Goal: Communication & Community: Answer question/provide support

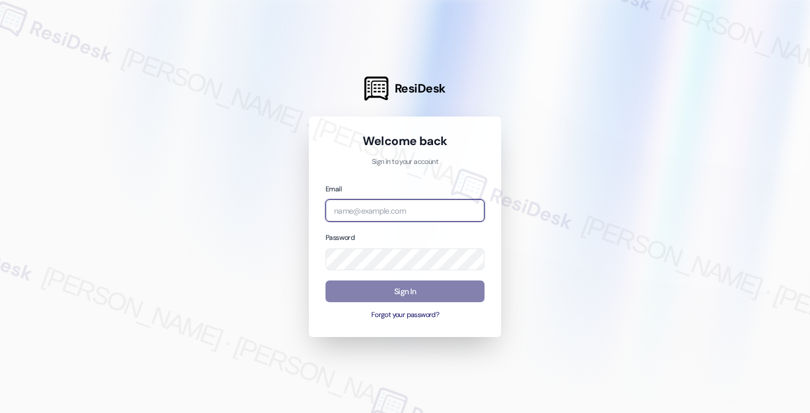
click at [367, 212] on input "email" at bounding box center [404, 211] width 159 height 22
type input "[EMAIL_ADDRESS][PERSON_NAME][PERSON_NAME][DOMAIN_NAME]"
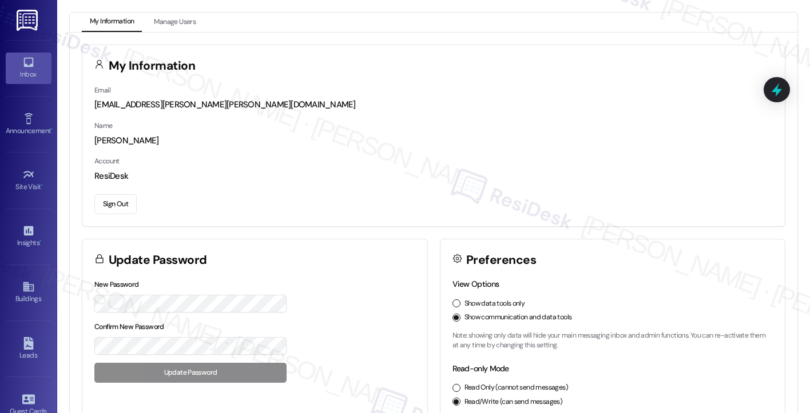
click at [18, 63] on link "Inbox" at bounding box center [29, 68] width 46 height 31
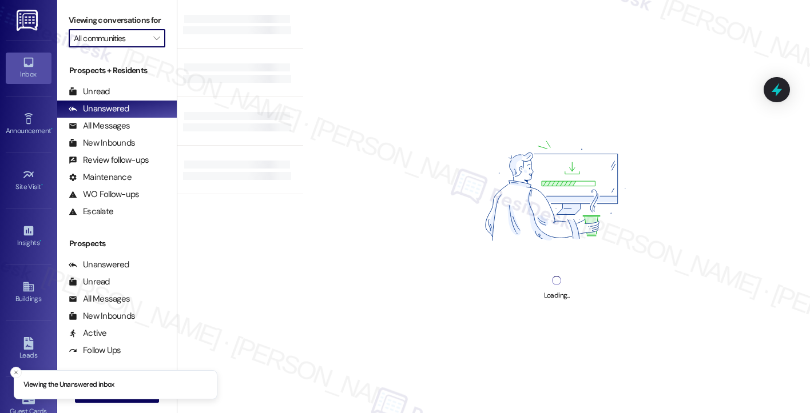
click at [131, 47] on input "All communities" at bounding box center [110, 38] width 73 height 18
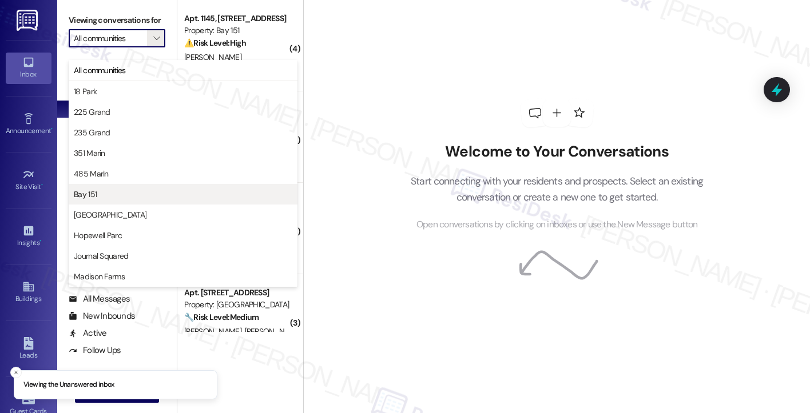
click at [101, 189] on span "Bay 151" at bounding box center [183, 194] width 218 height 11
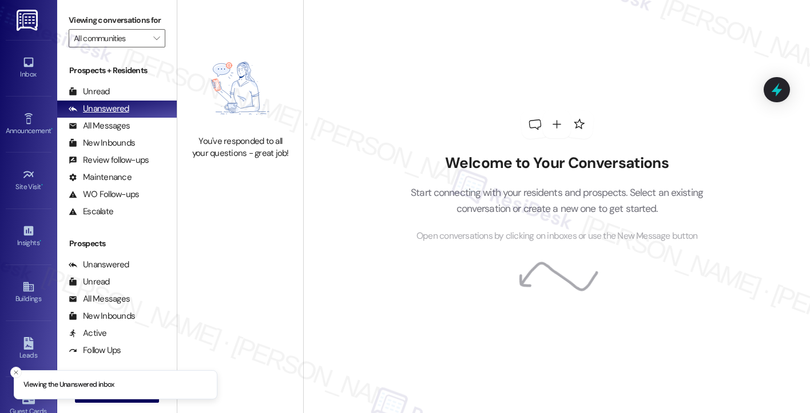
type input "Bay 151"
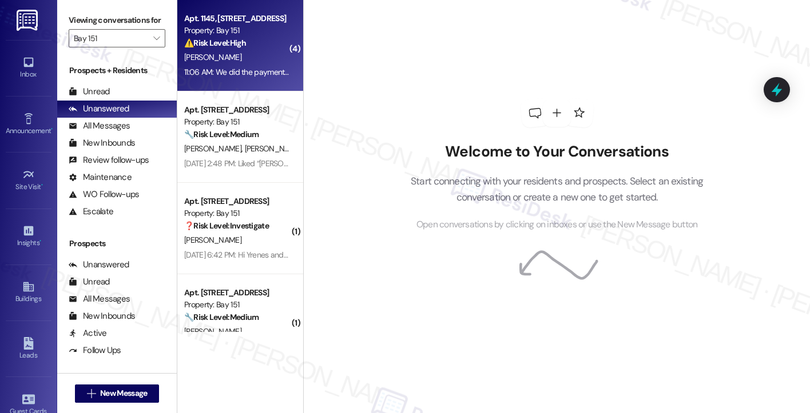
click at [261, 84] on div "Apt. 1145, [STREET_ADDRESS] Property: Bay 151 ⚠️ Risk Level: High The resident …" at bounding box center [240, 45] width 126 height 91
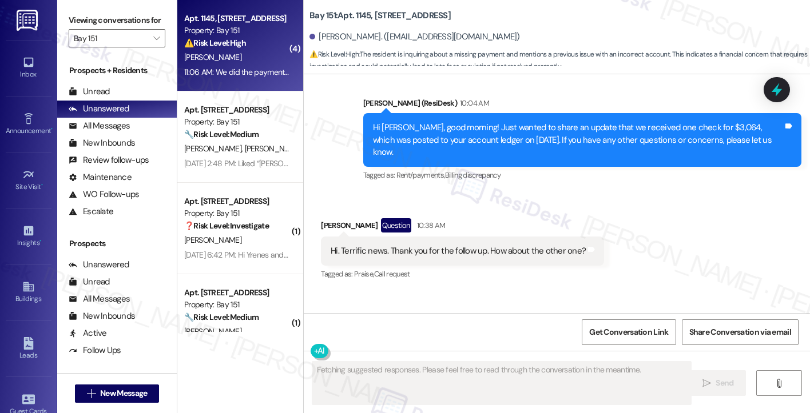
scroll to position [29164, 0]
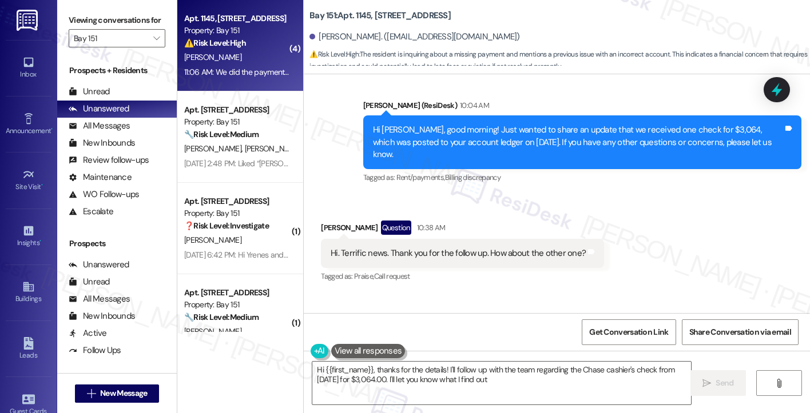
type textarea "Hi {{first_name}}, thanks for the details! I'll follow up with the team regardi…"
click at [483, 344] on div "You're very welcome! Just to clarify, can you confirm the amount and date of th…" at bounding box center [578, 356] width 410 height 25
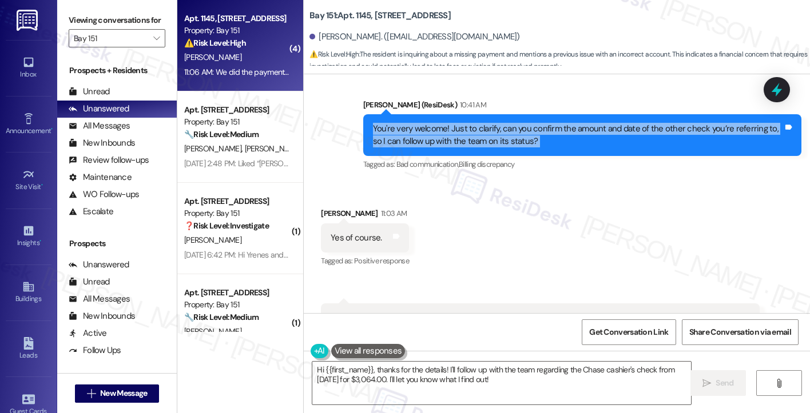
scroll to position [29450, 0]
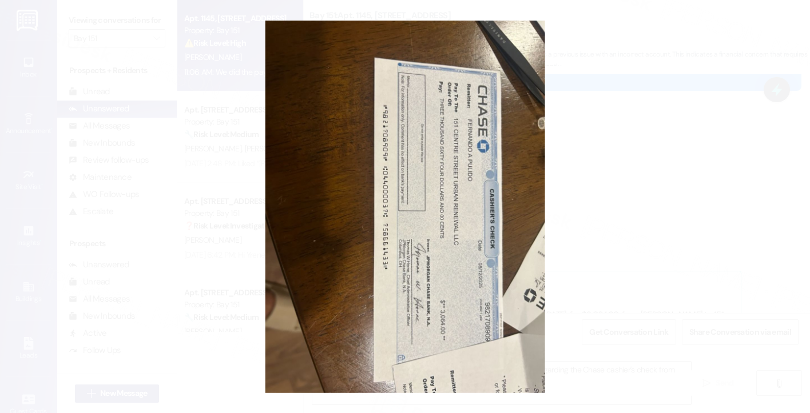
click at [599, 176] on button "Unzoom image" at bounding box center [405, 206] width 810 height 413
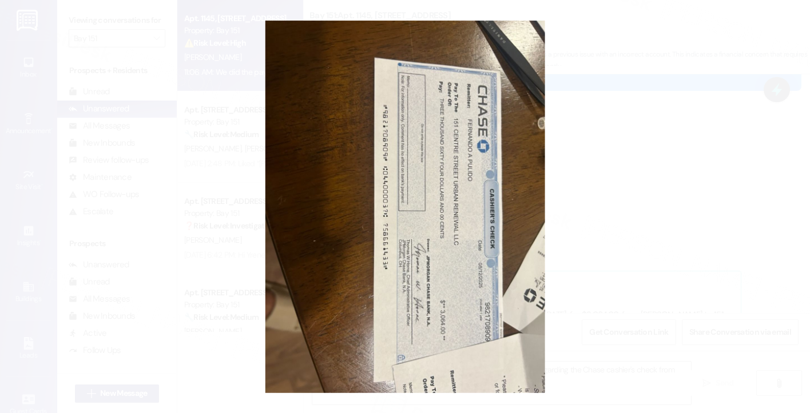
click at [421, 205] on button "Unzoom image" at bounding box center [405, 206] width 810 height 413
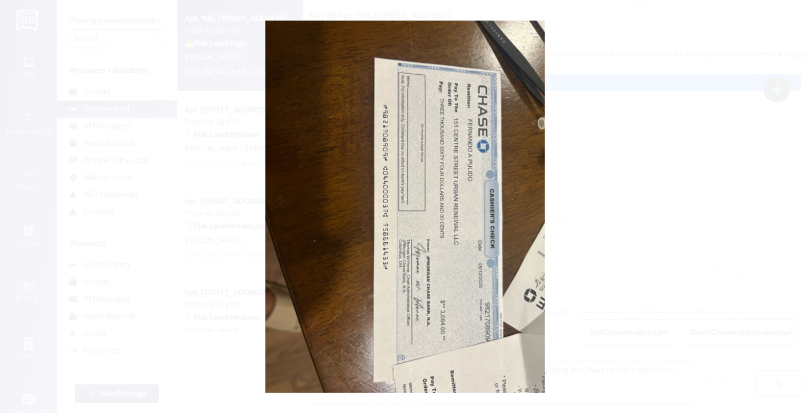
click at [679, 169] on button "Unzoom image" at bounding box center [405, 206] width 810 height 413
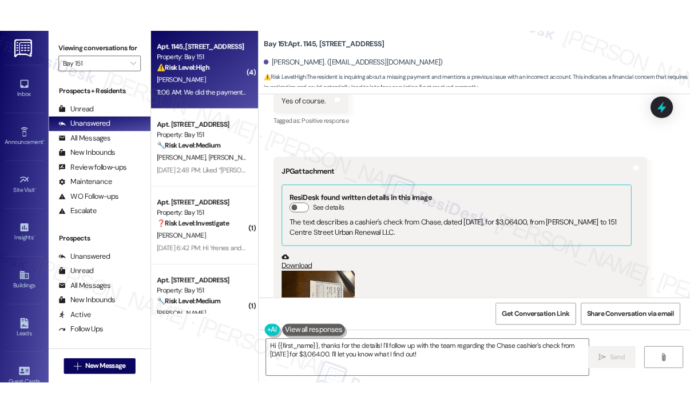
scroll to position [29621, 0]
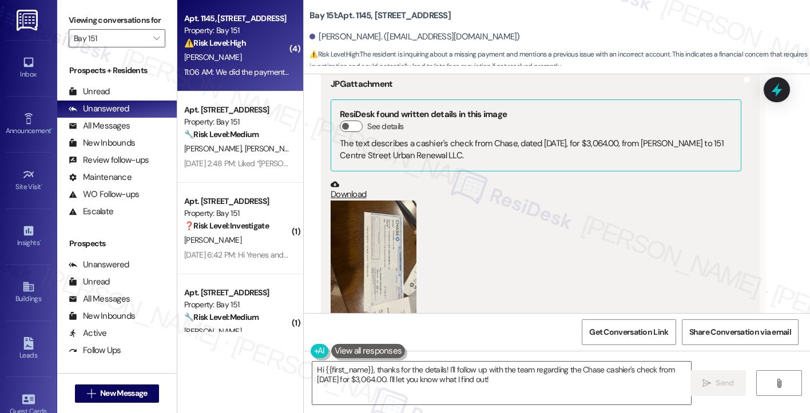
click at [355, 412] on div "We sent the other one [DATE]" at bounding box center [383, 418] width 107 height 12
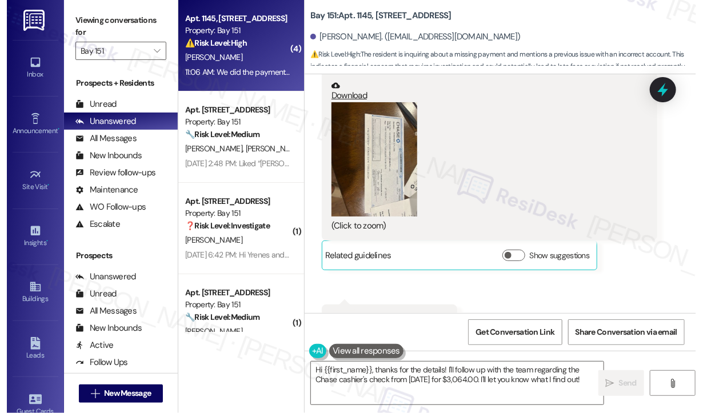
scroll to position [31741, 0]
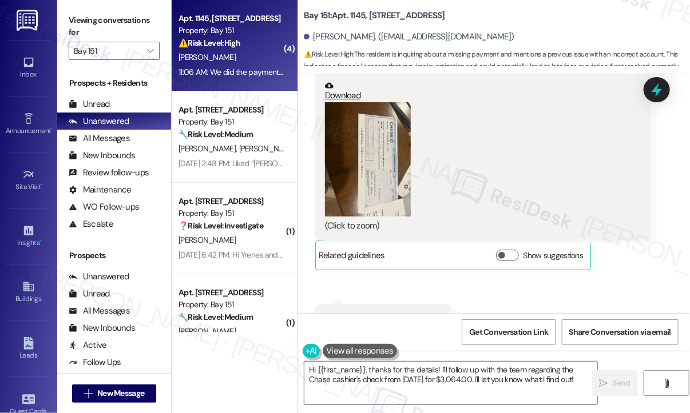
drag, startPoint x: 659, startPoint y: 162, endPoint x: 650, endPoint y: 163, distance: 9.2
click at [659, 162] on div "Received via SMS [PERSON_NAME] 11:03 AM Yes of course. Tags and notes Tagged as…" at bounding box center [494, 161] width 392 height 631
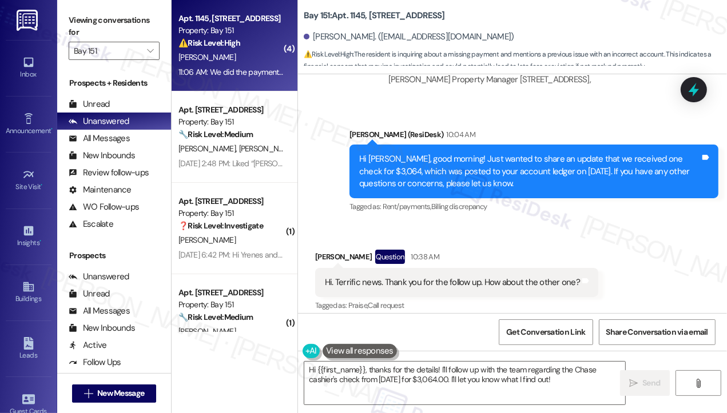
scroll to position [29955, 0]
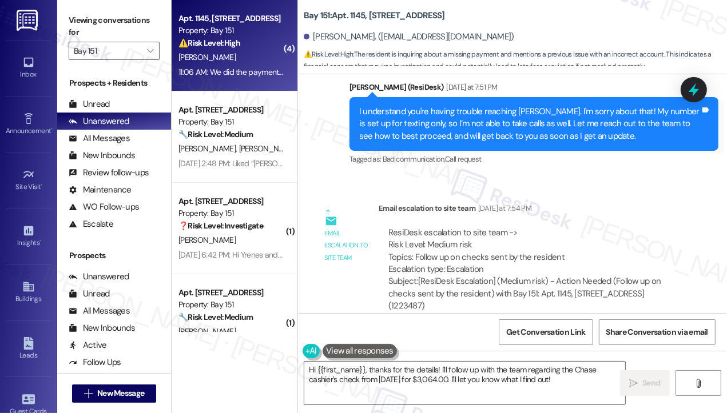
click at [462, 142] on div "I understand you're having trouble reaching [PERSON_NAME]. I'm sorry about that…" at bounding box center [529, 124] width 341 height 37
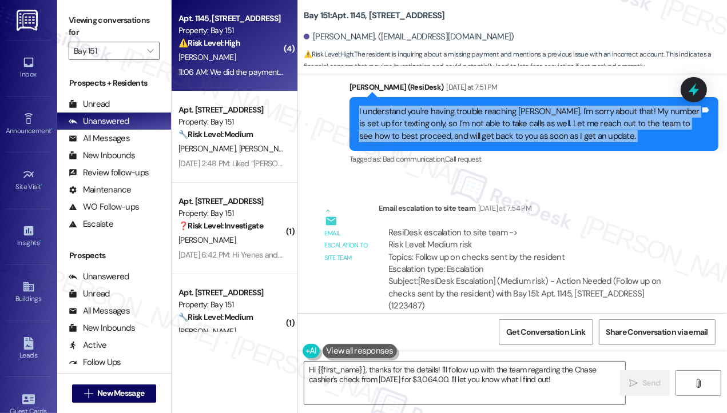
click at [462, 142] on div "I understand you're having trouble reaching [PERSON_NAME]. I'm sorry about that…" at bounding box center [529, 124] width 341 height 37
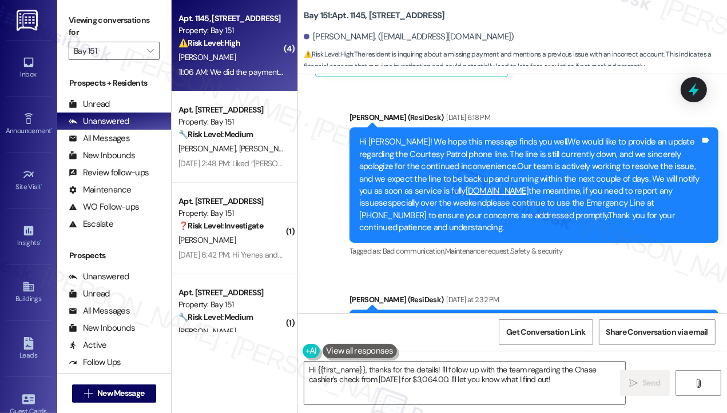
scroll to position [29498, 0]
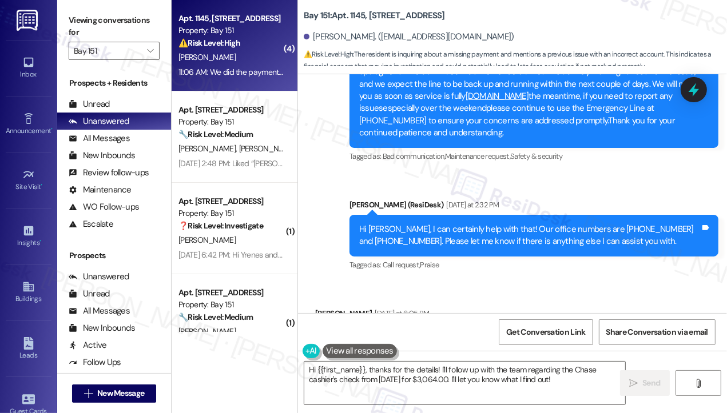
click at [472, 95] on div "Hi [PERSON_NAME]! We hope this message finds you well.We would like to provide …" at bounding box center [529, 90] width 341 height 98
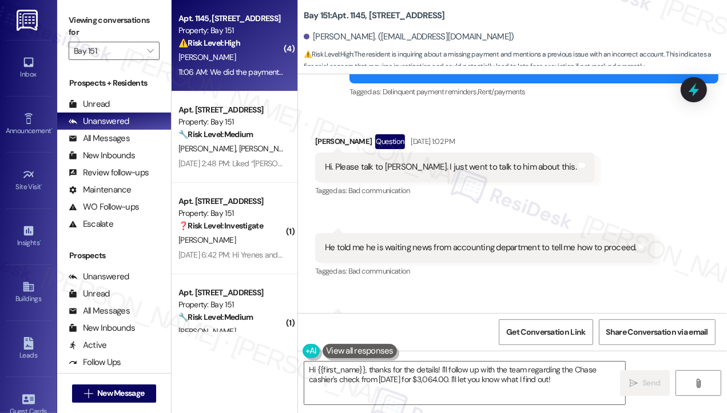
scroll to position [29212, 0]
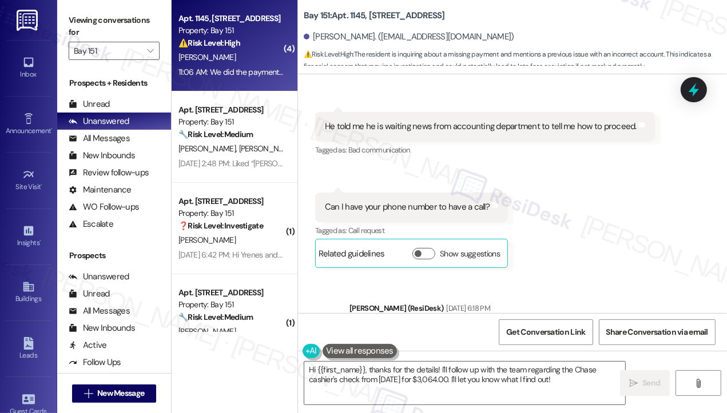
click at [505, 141] on div "He told me he is waiting news from accounting department to tell me how to proc…" at bounding box center [485, 126] width 340 height 29
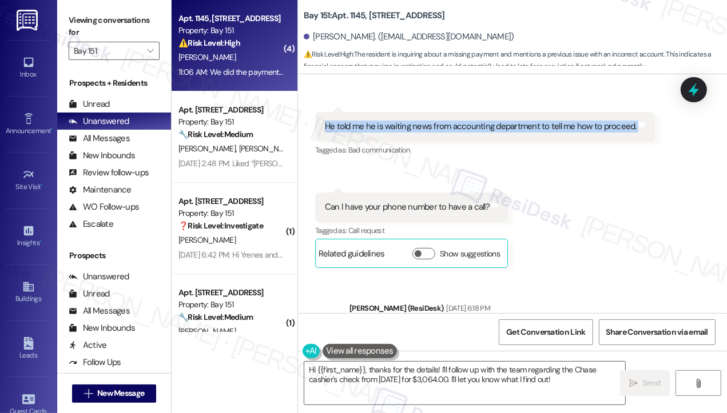
click at [505, 141] on div "He told me he is waiting news from accounting department to tell me how to proc…" at bounding box center [485, 126] width 340 height 29
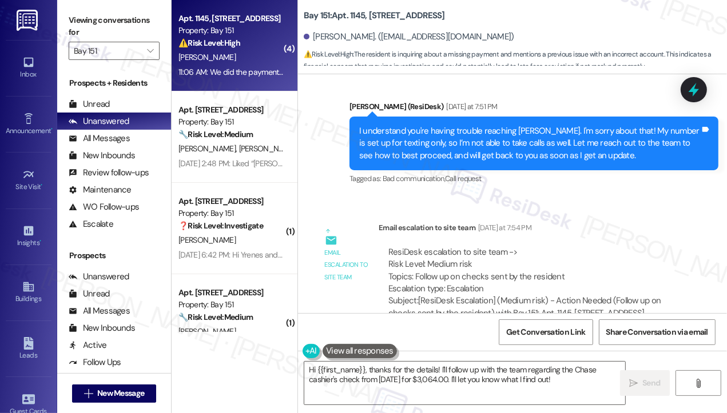
scroll to position [29955, 0]
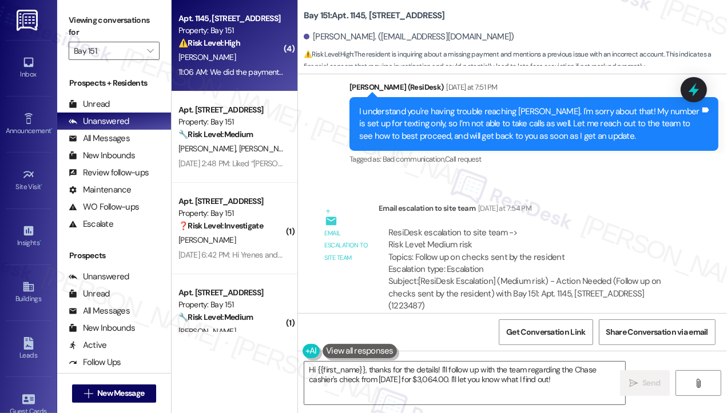
click at [478, 139] on div "I understand you're having trouble reaching [PERSON_NAME]. I'm sorry about that…" at bounding box center [529, 124] width 341 height 37
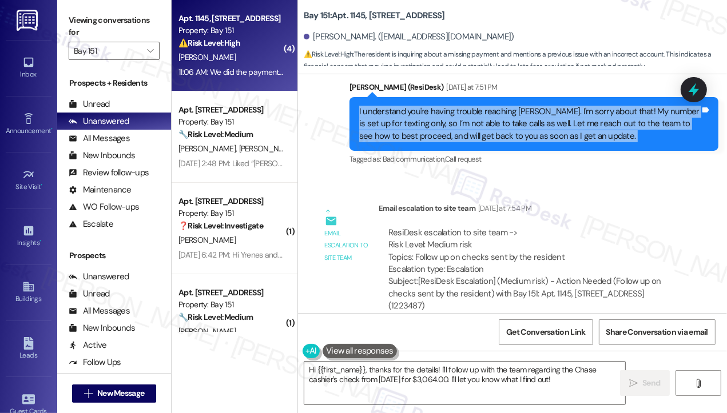
click at [478, 139] on div "I understand you're having trouble reaching [PERSON_NAME]. I'm sorry about that…" at bounding box center [529, 124] width 341 height 37
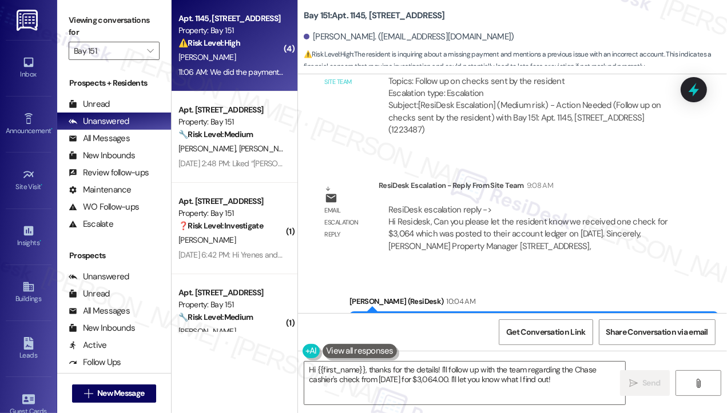
scroll to position [30070, 0]
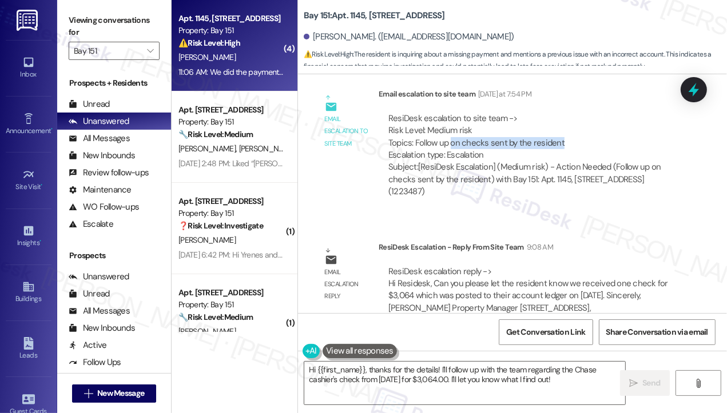
drag, startPoint x: 451, startPoint y: 159, endPoint x: 577, endPoint y: 162, distance: 127.0
click at [577, 162] on div "ResiDesk escalation to site team -> Risk Level: Medium risk Topics: Follow up o…" at bounding box center [531, 137] width 286 height 49
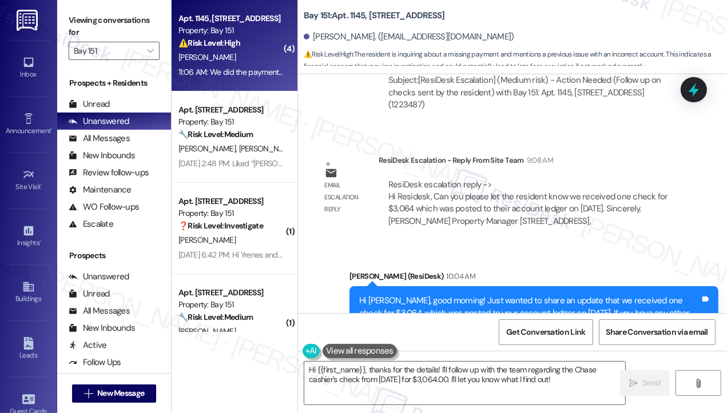
scroll to position [30241, 0]
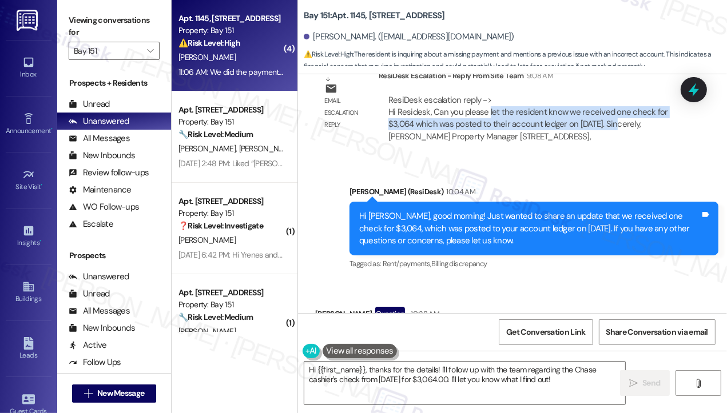
drag, startPoint x: 487, startPoint y: 114, endPoint x: 617, endPoint y: 130, distance: 131.3
click at [617, 130] on div "ResiDesk escalation reply -> Hi Residesk, Can you please let the resident know …" at bounding box center [528, 118] width 280 height 48
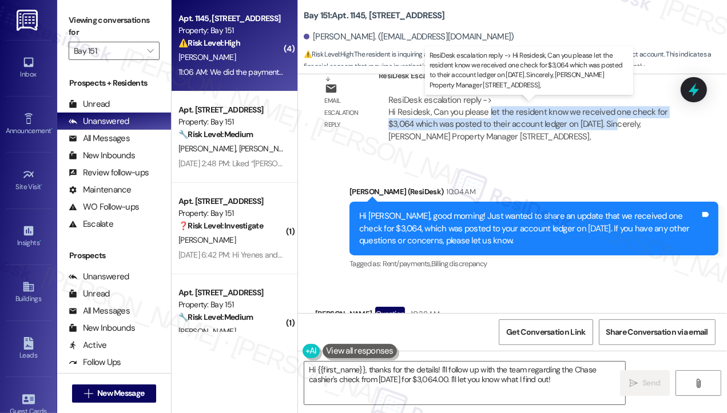
click at [617, 130] on div "ResiDesk escalation reply -> Hi Residesk, Can you please let the resident know …" at bounding box center [528, 118] width 280 height 48
drag, startPoint x: 412, startPoint y: 128, endPoint x: 573, endPoint y: 128, distance: 161.8
click at [573, 128] on div "ResiDesk escalation reply -> Hi Residesk, Can you please let the resident know …" at bounding box center [528, 118] width 280 height 48
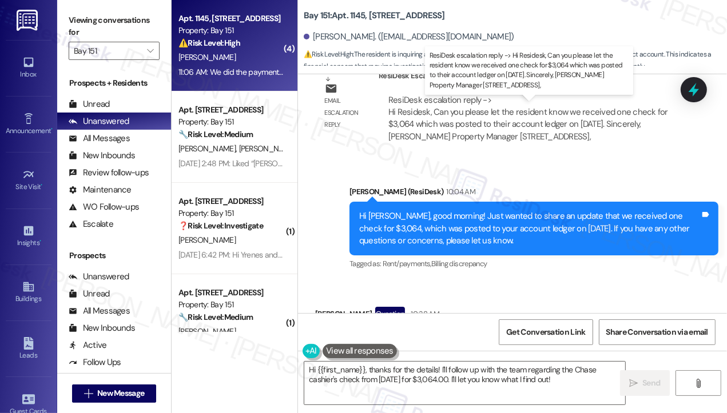
click at [597, 128] on div "ResiDesk escalation reply -> Hi Residesk, Can you please let the resident know …" at bounding box center [528, 118] width 280 height 48
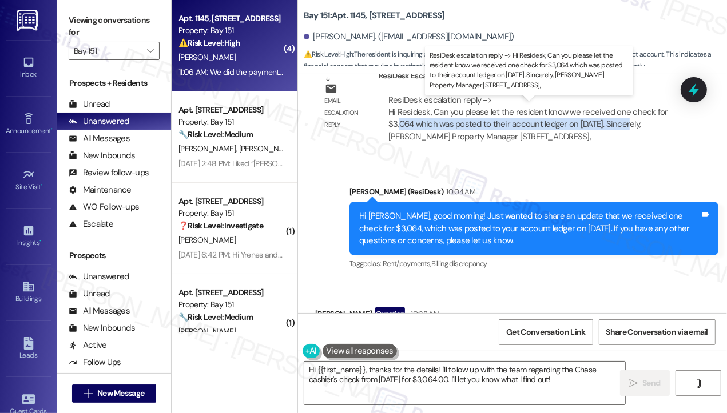
drag, startPoint x: 627, startPoint y: 133, endPoint x: 399, endPoint y: 133, distance: 227.6
click at [400, 133] on div "ResiDesk escalation reply -> Hi Residesk, Can you please let the resident know …" at bounding box center [528, 118] width 280 height 48
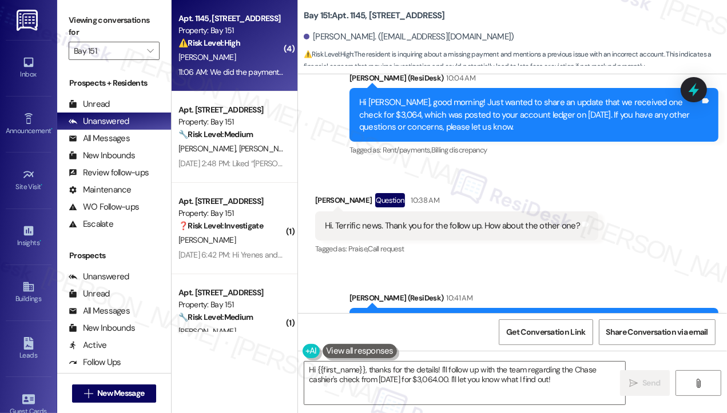
scroll to position [30356, 0]
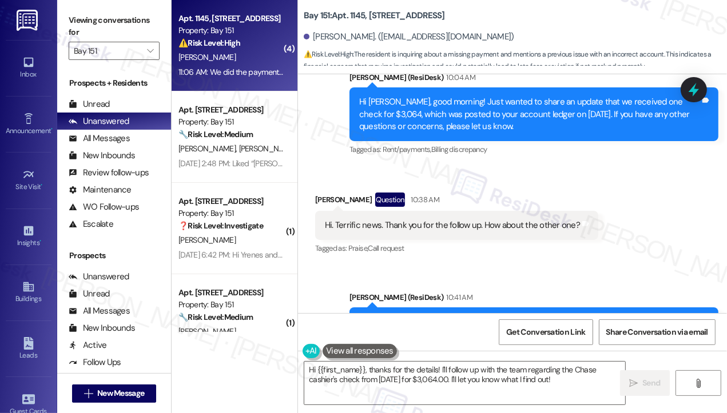
click at [417, 115] on div "Hi [PERSON_NAME], good morning! Just wanted to share an update that we received…" at bounding box center [529, 114] width 341 height 37
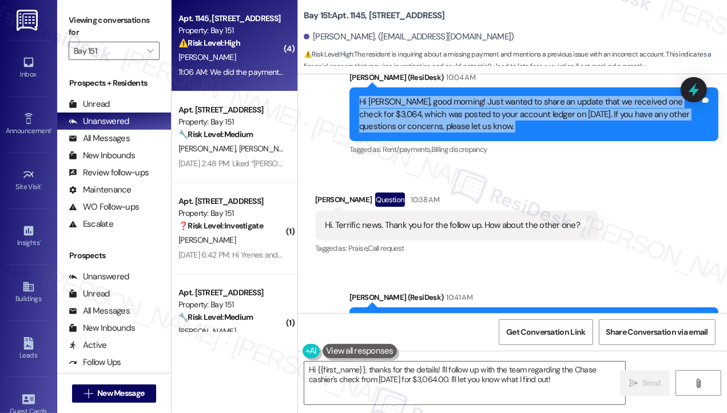
click at [417, 115] on div "Hi [PERSON_NAME], good morning! Just wanted to share an update that we received…" at bounding box center [529, 114] width 341 height 37
click at [524, 133] on div "Hi [PERSON_NAME], good morning! Just wanted to share an update that we received…" at bounding box center [529, 114] width 341 height 37
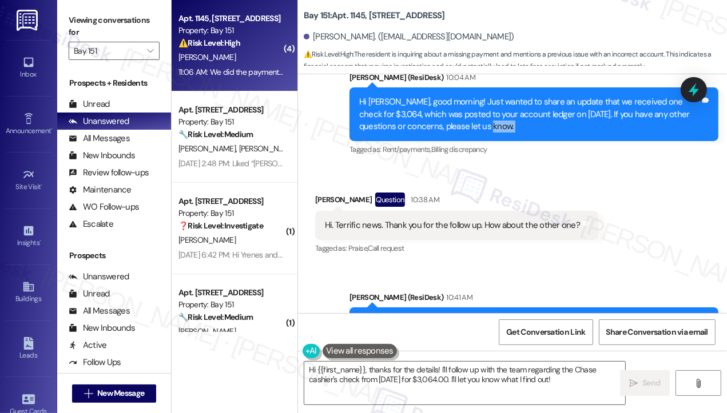
click at [524, 133] on div "Hi [PERSON_NAME], good morning! Just wanted to share an update that we received…" at bounding box center [529, 114] width 341 height 37
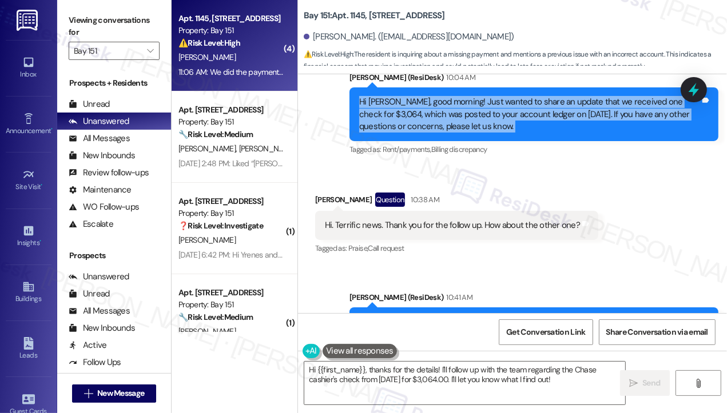
click at [524, 133] on div "Hi [PERSON_NAME], good morning! Just wanted to share an update that we received…" at bounding box center [529, 114] width 341 height 37
click at [435, 118] on div "Hi [PERSON_NAME], good morning! Just wanted to share an update that we received…" at bounding box center [529, 114] width 341 height 37
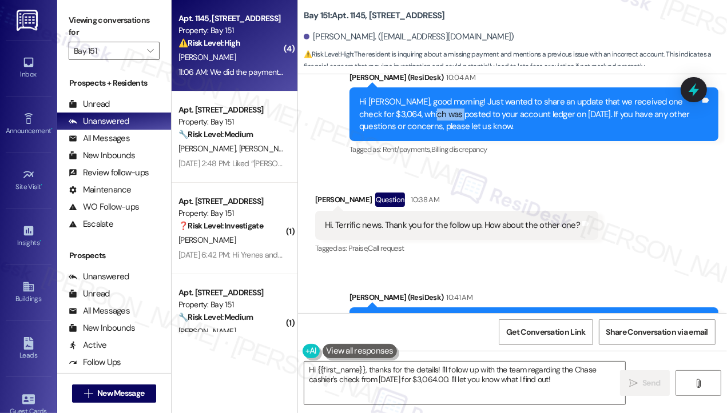
click at [435, 118] on div "Hi [PERSON_NAME], good morning! Just wanted to share an update that we received…" at bounding box center [529, 114] width 341 height 37
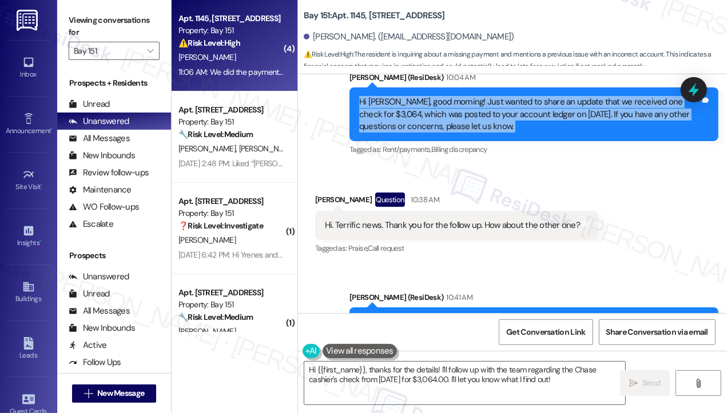
click at [435, 118] on div "Hi [PERSON_NAME], good morning! Just wanted to share an update that we received…" at bounding box center [529, 114] width 341 height 37
click at [508, 123] on div "Hi [PERSON_NAME], good morning! Just wanted to share an update that we received…" at bounding box center [529, 114] width 341 height 37
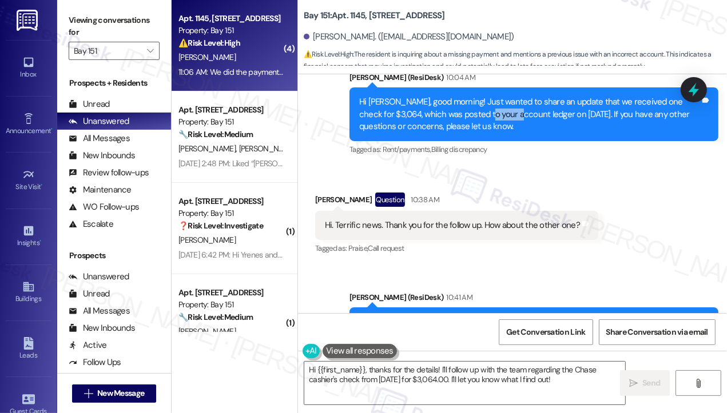
click at [508, 123] on div "Hi [PERSON_NAME], good morning! Just wanted to share an update that we received…" at bounding box center [529, 114] width 341 height 37
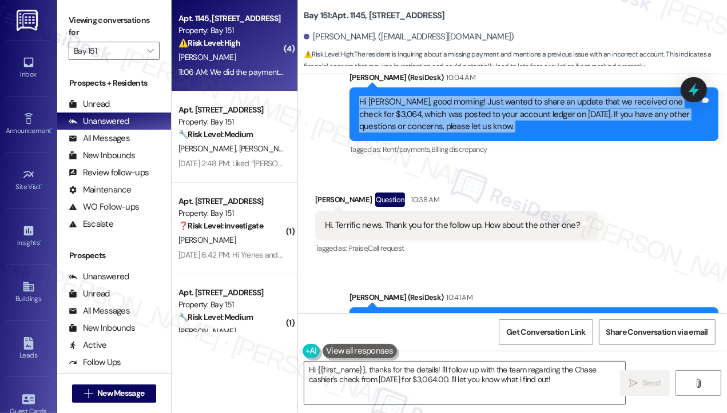
click at [508, 123] on div "Hi [PERSON_NAME], good morning! Just wanted to share an update that we received…" at bounding box center [529, 114] width 341 height 37
click at [439, 131] on div "Hi [PERSON_NAME], good morning! Just wanted to share an update that we received…" at bounding box center [529, 114] width 341 height 37
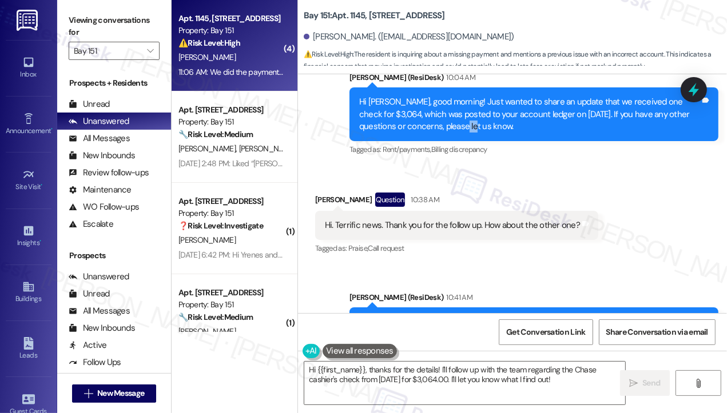
click at [439, 131] on div "Hi [PERSON_NAME], good morning! Just wanted to share an update that we received…" at bounding box center [529, 114] width 341 height 37
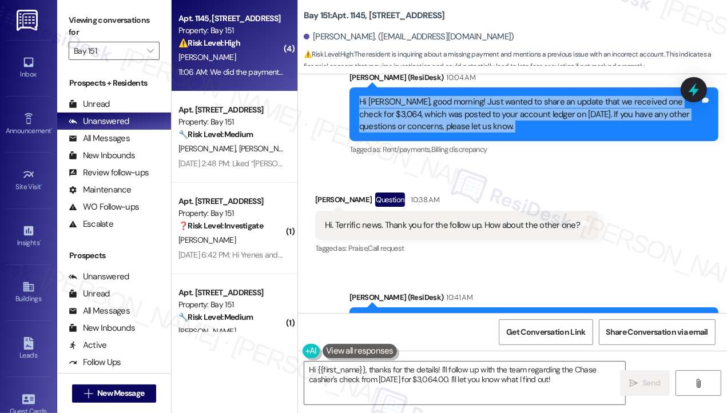
click at [439, 131] on div "Hi [PERSON_NAME], good morning! Just wanted to share an update that we received…" at bounding box center [529, 114] width 341 height 37
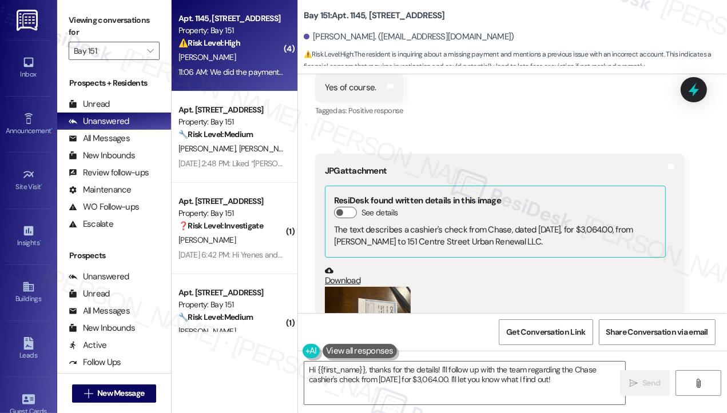
scroll to position [30927, 0]
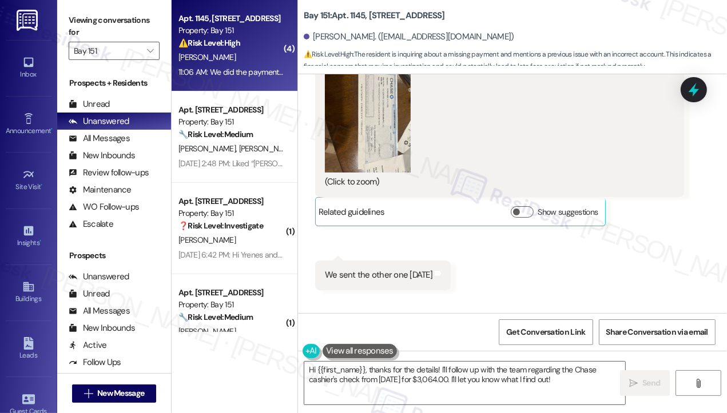
click at [366, 166] on button "Zoom image" at bounding box center [368, 115] width 86 height 114
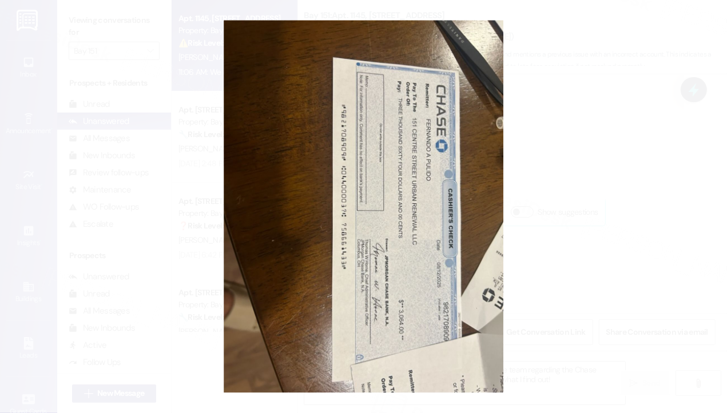
click at [605, 169] on button "Unzoom image" at bounding box center [363, 206] width 727 height 413
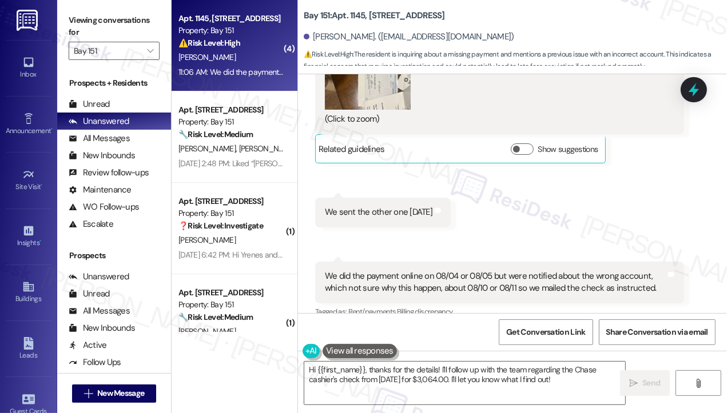
scroll to position [31042, 0]
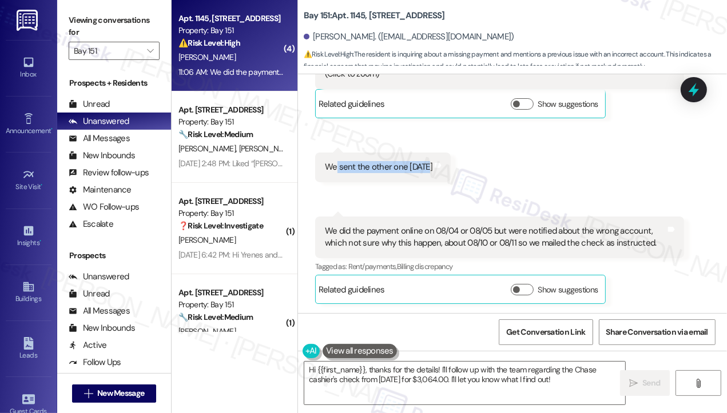
drag, startPoint x: 336, startPoint y: 168, endPoint x: 425, endPoint y: 168, distance: 89.8
click at [425, 168] on div "We sent the other one [DATE]" at bounding box center [378, 167] width 107 height 12
click at [428, 168] on div "We sent the other one [DATE]" at bounding box center [378, 167] width 107 height 12
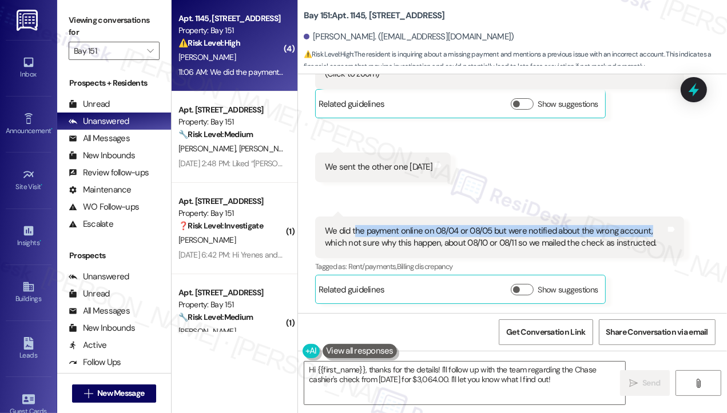
drag, startPoint x: 354, startPoint y: 233, endPoint x: 650, endPoint y: 231, distance: 295.6
click at [650, 231] on div "We did the payment online on 08/04 or 08/05 but were notified about the wrong a…" at bounding box center [495, 237] width 341 height 25
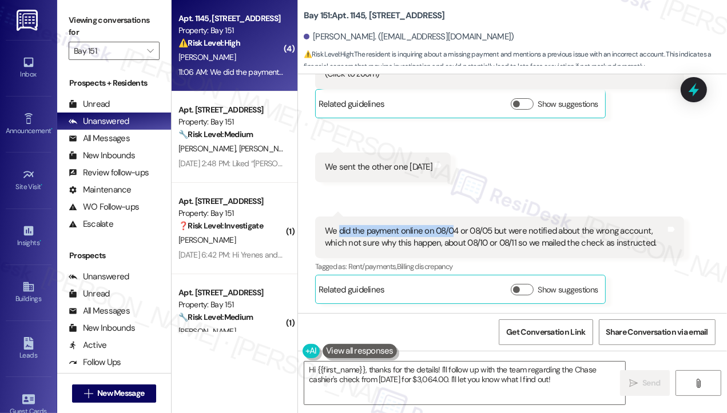
drag, startPoint x: 340, startPoint y: 235, endPoint x: 506, endPoint y: 238, distance: 165.8
click at [503, 238] on div "We did the payment online on 08/04 or 08/05 but were notified about the wrong a…" at bounding box center [495, 237] width 341 height 25
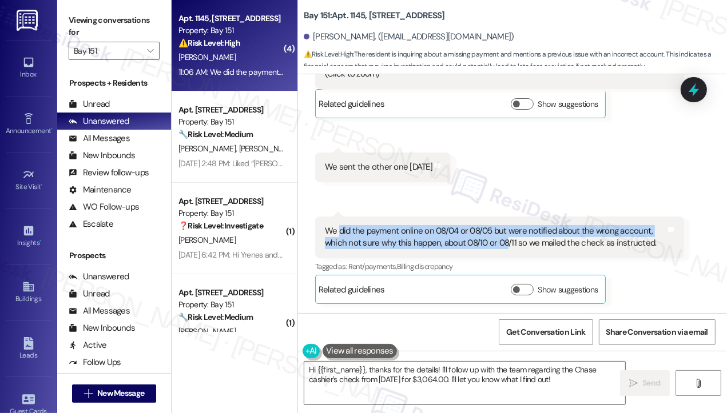
click at [457, 232] on div "We did the payment online on 08/04 or 08/05 but were notified about the wrong a…" at bounding box center [495, 237] width 341 height 25
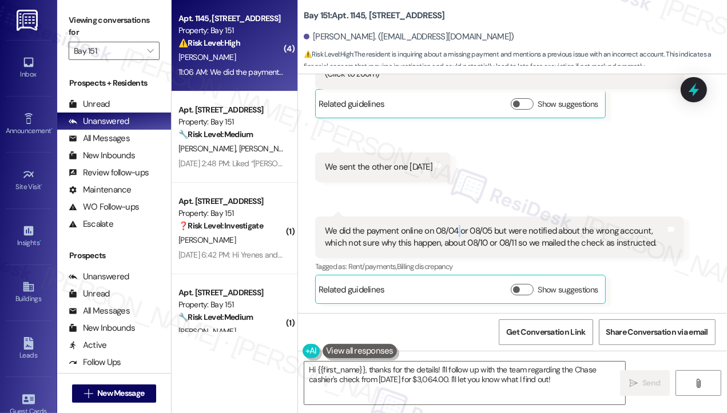
click at [457, 232] on div "We did the payment online on 08/04 or 08/05 but were notified about the wrong a…" at bounding box center [495, 237] width 341 height 25
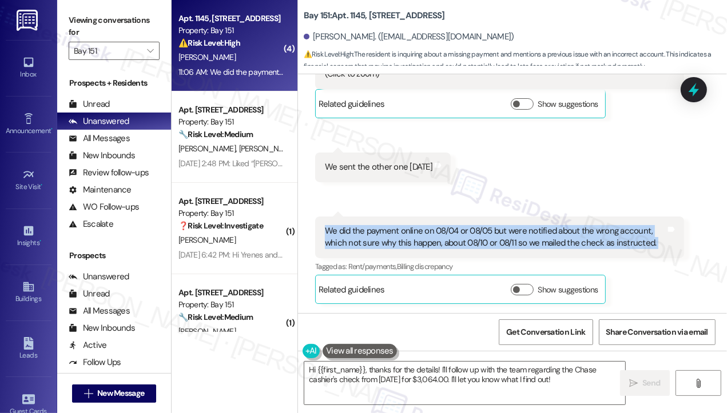
click at [457, 232] on div "We did the payment online on 08/04 or 08/05 but were notified about the wrong a…" at bounding box center [495, 237] width 341 height 25
click at [463, 238] on div "We did the payment online on 08/04 or 08/05 but were notified about the wrong a…" at bounding box center [495, 237] width 341 height 25
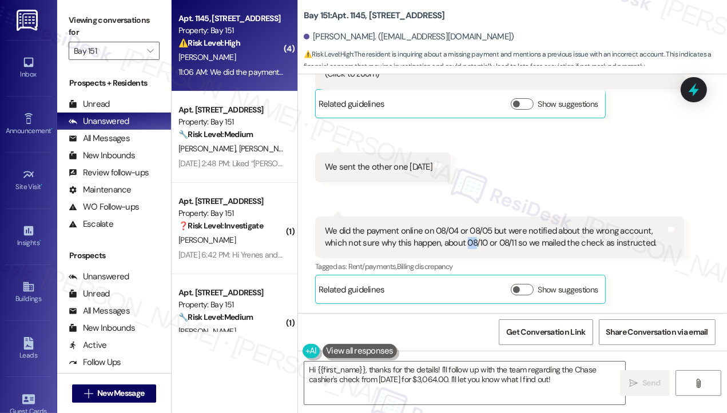
click at [463, 238] on div "We did the payment online on 08/04 or 08/05 but were notified about the wrong a…" at bounding box center [495, 237] width 341 height 25
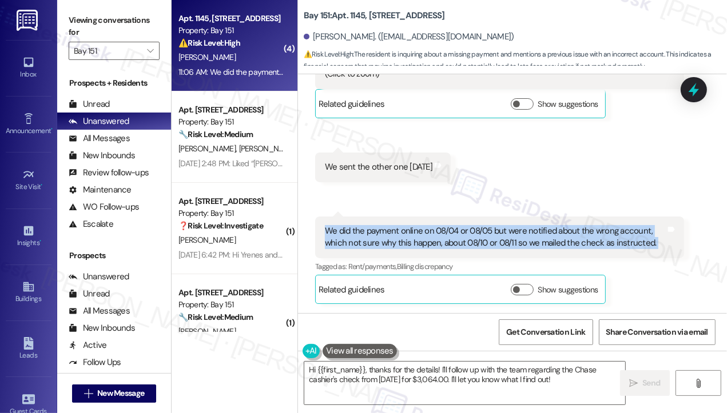
click at [463, 238] on div "We did the payment online on 08/04 or 08/05 but were notified about the wrong a…" at bounding box center [495, 237] width 341 height 25
click at [439, 240] on div "We did the payment online on 08/04 or 08/05 but were notified about the wrong a…" at bounding box center [495, 237] width 341 height 25
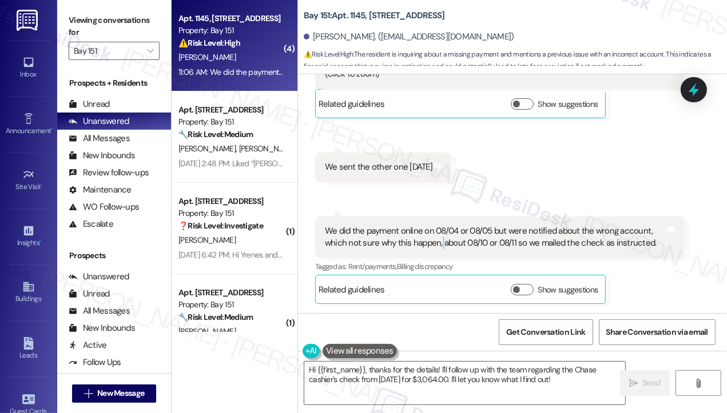
click at [439, 240] on div "We did the payment online on 08/04 or 08/05 but were notified about the wrong a…" at bounding box center [495, 237] width 341 height 25
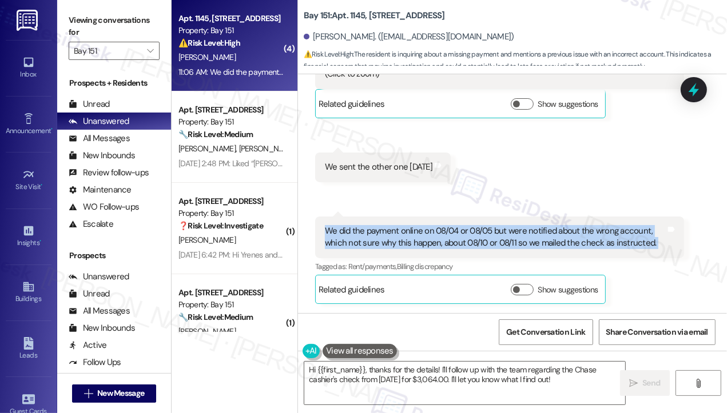
click at [439, 240] on div "We did the payment online on 08/04 or 08/05 but were notified about the wrong a…" at bounding box center [495, 237] width 341 height 25
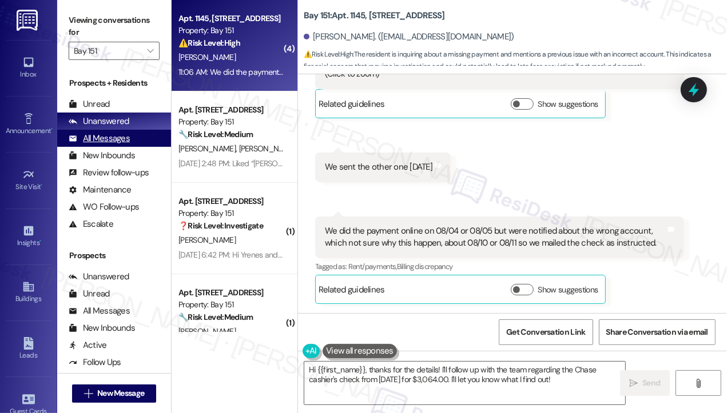
click at [135, 137] on div "All Messages (undefined)" at bounding box center [114, 138] width 114 height 17
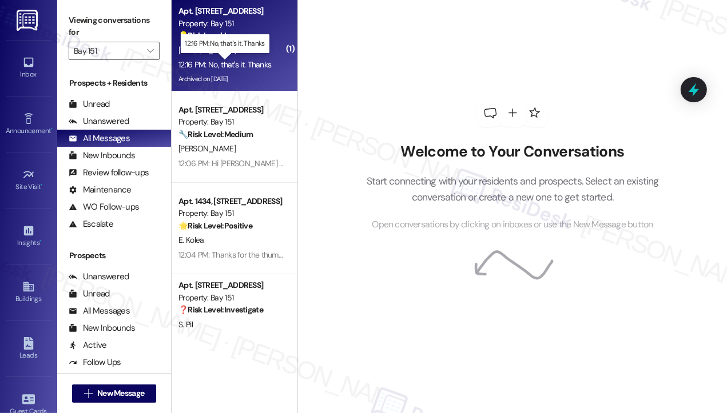
click at [262, 68] on div "12:16 PM: No, that's it. Thanks 12:16 PM: No, that's it. Thanks" at bounding box center [224, 64] width 93 height 10
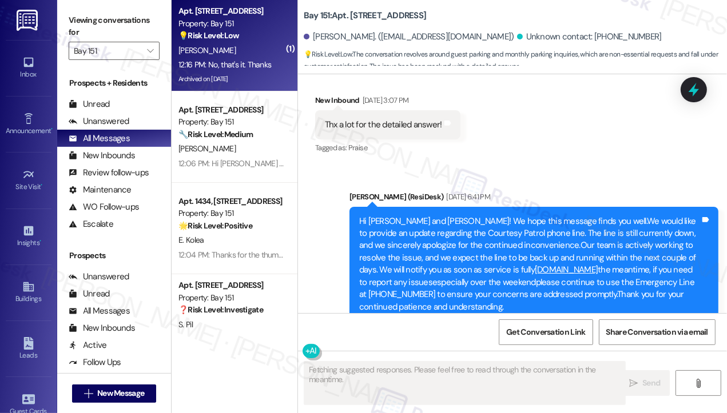
scroll to position [18333, 0]
click at [512, 397] on div "You're welcome, [PERSON_NAME]! I'm glad I could provide a detailed answer. Is t…" at bounding box center [529, 409] width 341 height 25
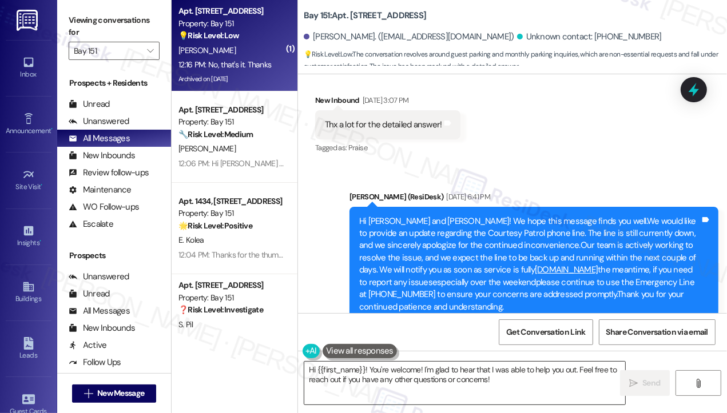
click at [368, 371] on textarea "Hi {{first_name}}! You're welcome! I'm glad to hear that I was able to help you…" at bounding box center [464, 383] width 321 height 43
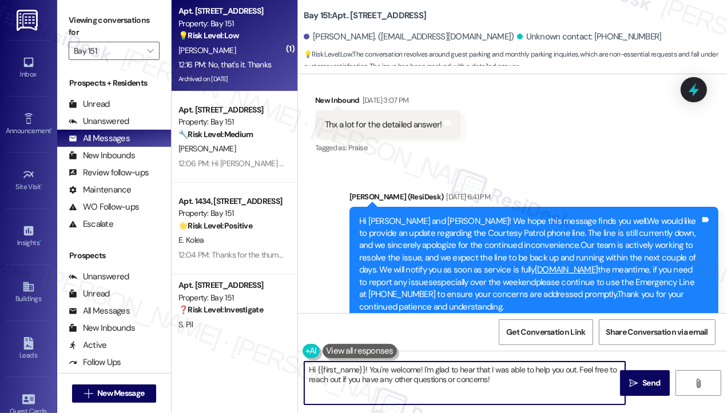
click at [368, 371] on textarea "Hi {{first_name}}! You're welcome! I'm glad to hear that I was able to help you…" at bounding box center [464, 383] width 321 height 43
click at [366, 371] on textarea "Hi {{first_name}}! You're welcome! I'm glad to hear that I was able to help you…" at bounding box center [464, 383] width 321 height 43
click at [365, 371] on textarea "Hi {{first_name}}! You're welcome! I'm glad to hear that I was able to help you…" at bounding box center [464, 383] width 321 height 43
click at [370, 368] on textarea "Hi {{first_name}}! You're welcome! I'm glad to hear that I was able to help you…" at bounding box center [464, 383] width 321 height 43
drag, startPoint x: 368, startPoint y: 367, endPoint x: 269, endPoint y: 367, distance: 99.5
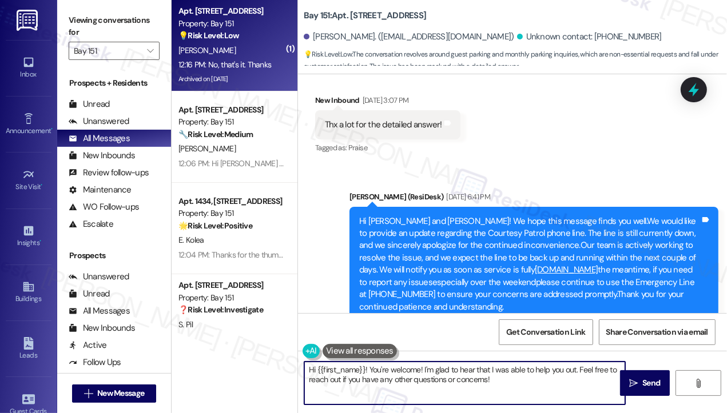
click at [269, 367] on div "( 1 ) Apt. 3235, [STREET_ADDRESS] Property: Bay 151 💡 Risk Level: Low The conve…" at bounding box center [449, 206] width 555 height 413
drag, startPoint x: 590, startPoint y: 369, endPoint x: 365, endPoint y: 371, distance: 224.7
click at [365, 371] on textarea "Great! Thank you and You're welcome! I'm glad to hear that I was able to help y…" at bounding box center [464, 383] width 321 height 43
click at [600, 370] on textarea "Great! Thank you! Feel free to reach out if you have any other questions or con…" at bounding box center [464, 383] width 321 height 43
drag, startPoint x: 600, startPoint y: 372, endPoint x: 369, endPoint y: 373, distance: 231.0
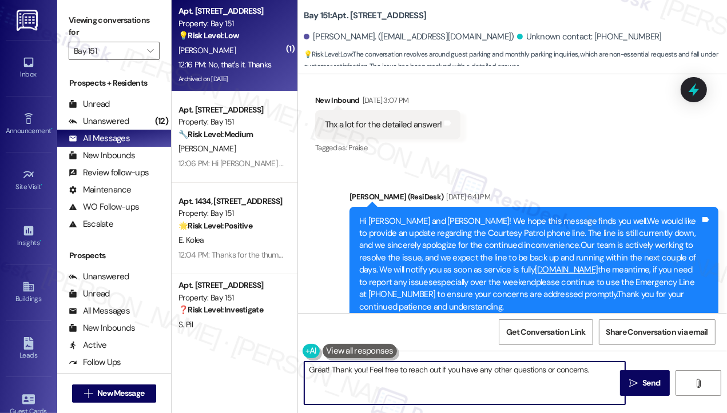
click at [369, 373] on textarea "Great! Thank you! Feel free to reach out if you have any other questions or con…" at bounding box center [464, 383] width 321 height 43
click at [364, 366] on textarea "Great! Thank you! If you need anything, I'm just a text away. Have a great day!" at bounding box center [464, 383] width 321 height 43
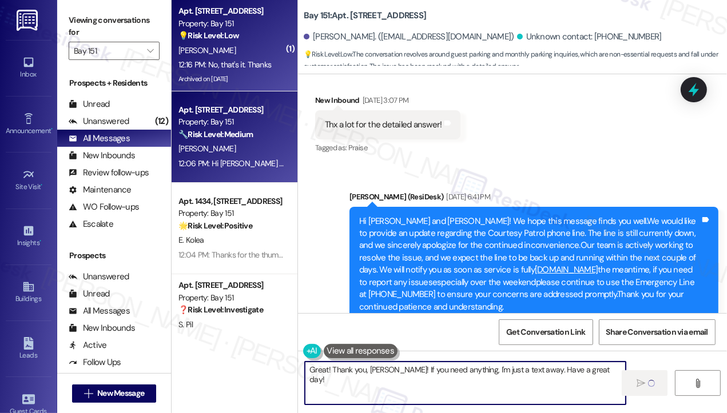
type textarea "Great! Thank you, [PERSON_NAME]! If you need anything, I'm just a text away. Ha…"
click at [218, 150] on div "[PERSON_NAME]" at bounding box center [231, 149] width 108 height 14
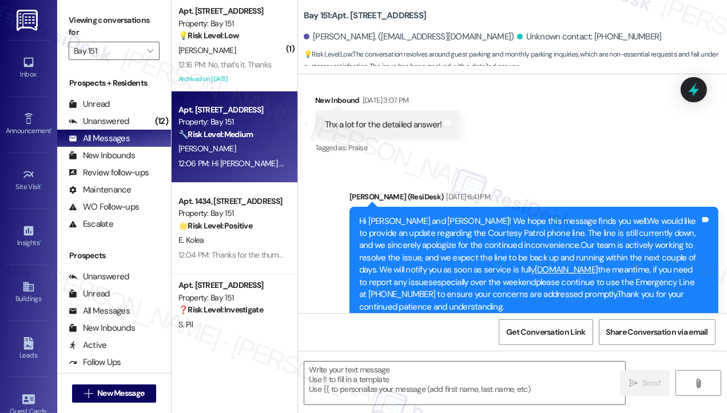
type textarea "Fetching suggested responses. Please feel free to read through the conversation…"
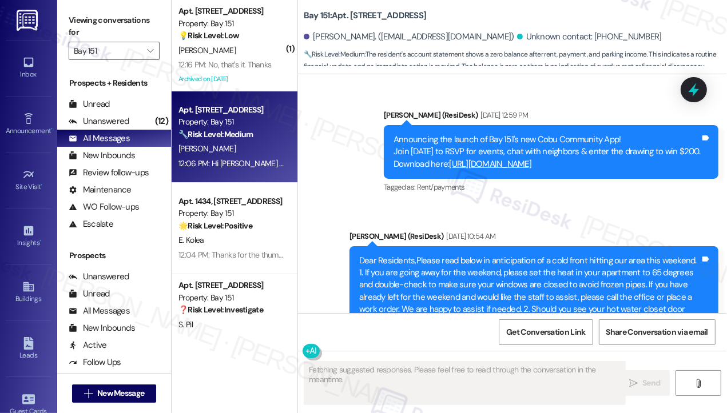
scroll to position [50862, 0]
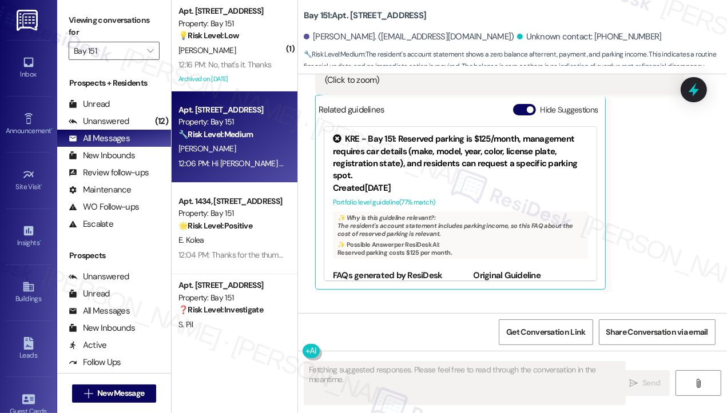
drag, startPoint x: 451, startPoint y: 256, endPoint x: 542, endPoint y: 276, distance: 93.8
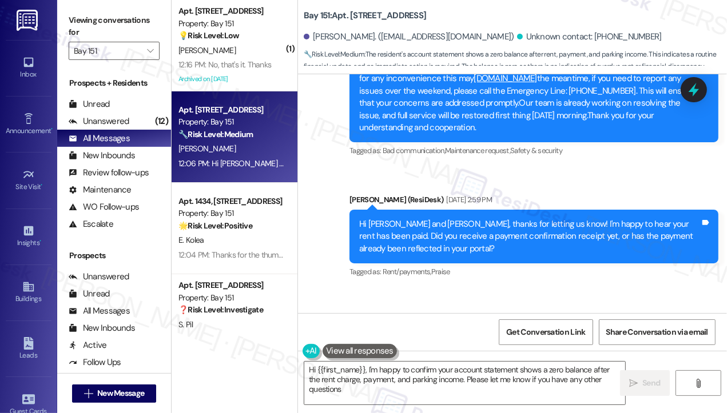
type textarea "Hi {{first_name}}, I'm happy to confirm your account statement shows a zero bal…"
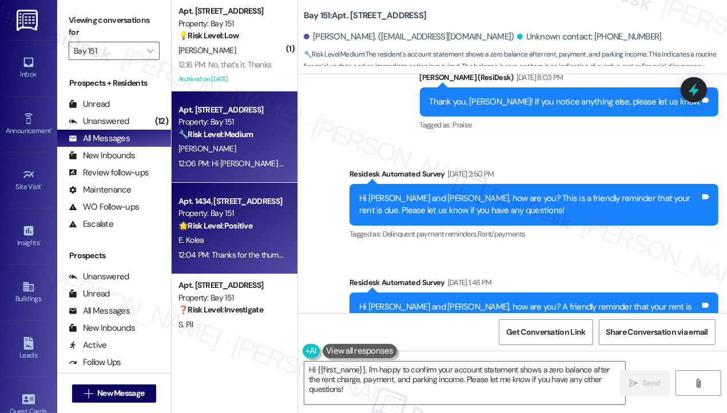
scroll to position [49432, 0]
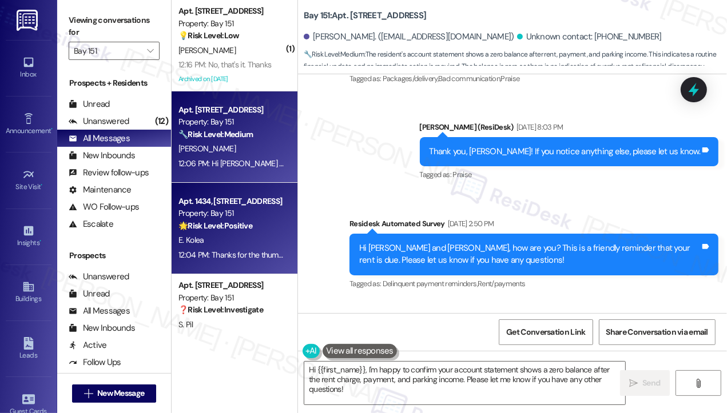
click at [246, 226] on strong "🌟 Risk Level: Positive" at bounding box center [215, 226] width 74 height 10
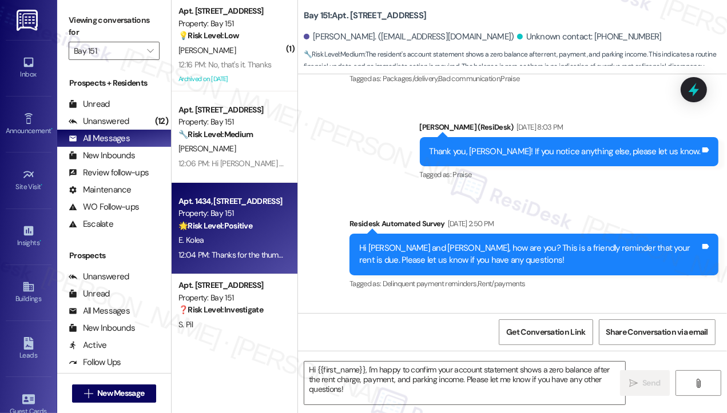
type textarea "Fetching suggested responses. Please feel free to read through the conversation…"
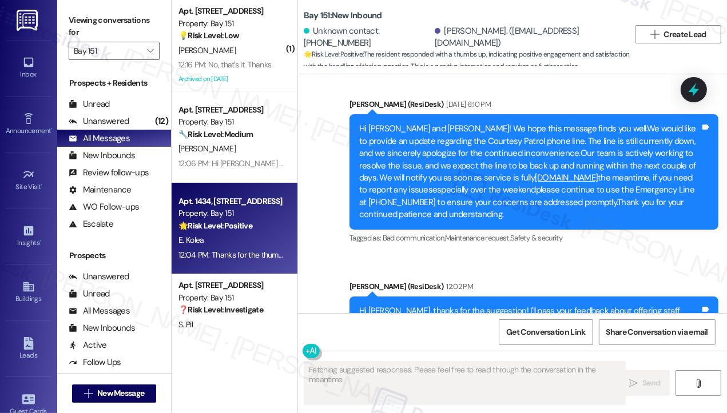
scroll to position [10379, 0]
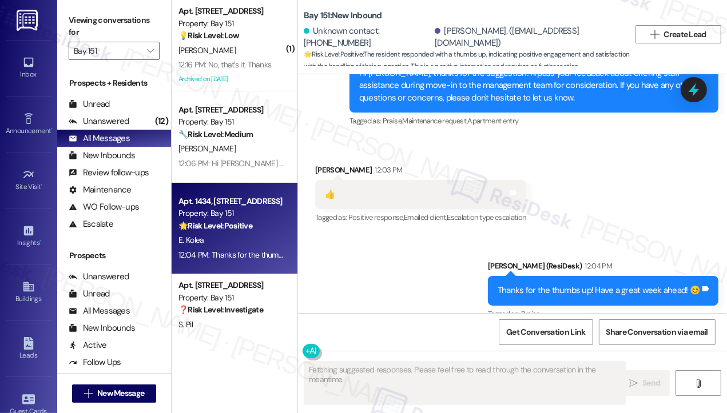
click at [539, 285] on div "Thanks for the thumbs up! Have a great week ahead! 😊" at bounding box center [598, 291] width 202 height 12
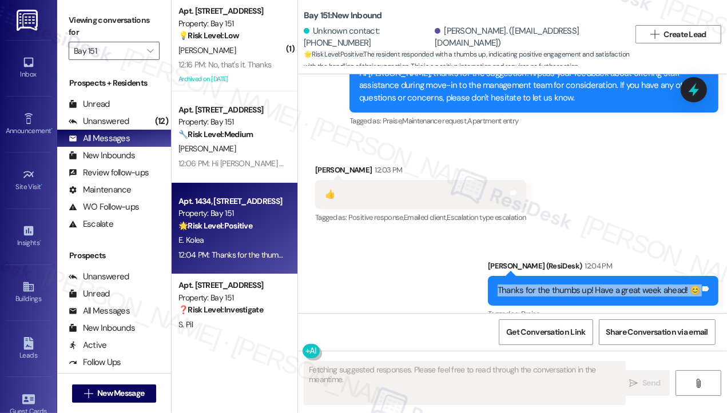
click at [539, 285] on div "Thanks for the thumbs up! Have a great week ahead! 😊" at bounding box center [598, 291] width 202 height 12
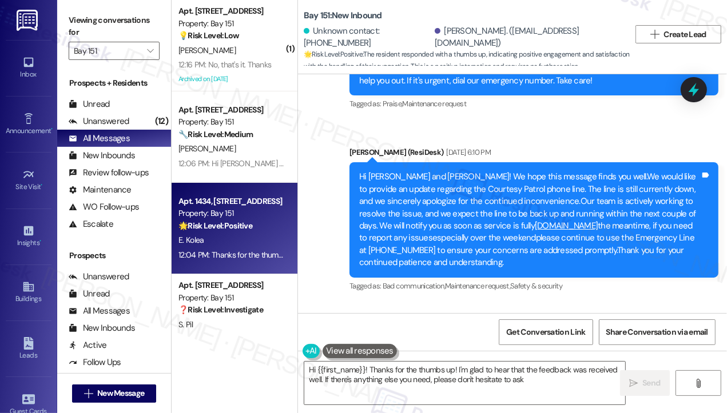
type textarea "Hi {{first_name}}! Thanks for the thumbs up! I'm glad to hear that the feedback…"
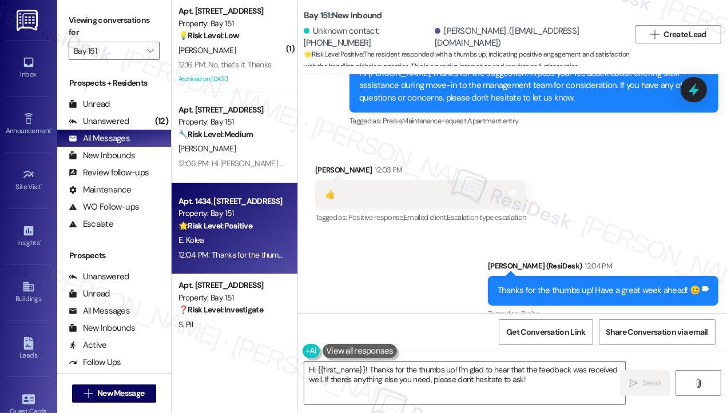
drag, startPoint x: 411, startPoint y: 251, endPoint x: 465, endPoint y: 250, distance: 54.3
click at [465, 381] on div "ResiDesk escalation to site team -> Risk Level: Low risk Topics: Move in feedba…" at bounding box center [531, 405] width 286 height 49
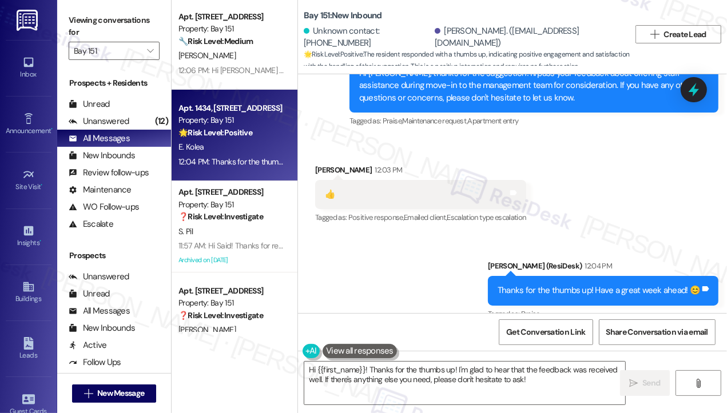
scroll to position [229, 0]
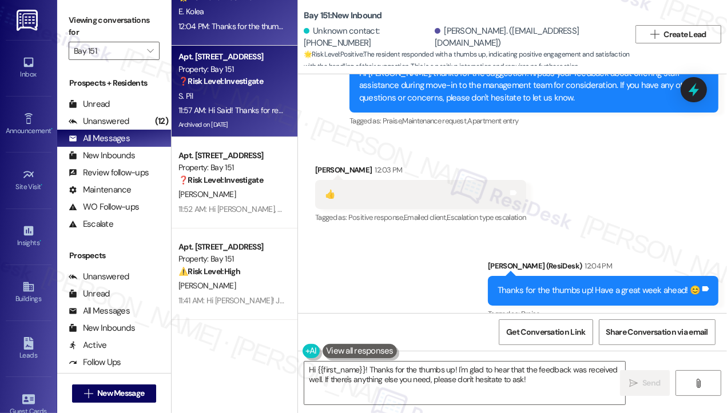
click at [228, 110] on div "11:57 AM: Hi Said! Thanks for reaching out, and I'm sorry to hear you didn't re…" at bounding box center [474, 110] width 593 height 10
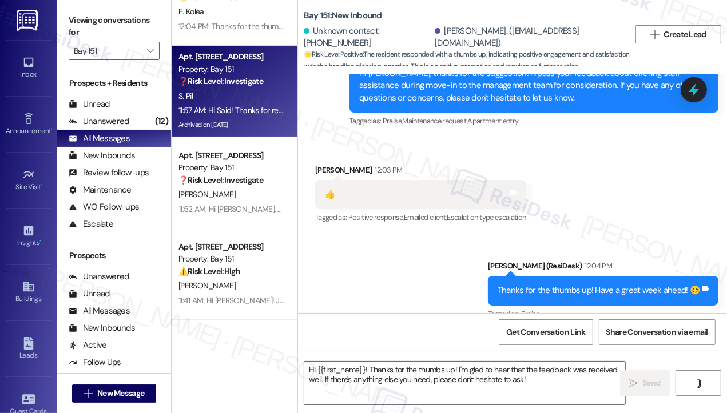
type textarea "Fetching suggested responses. Please feel free to read through the conversation…"
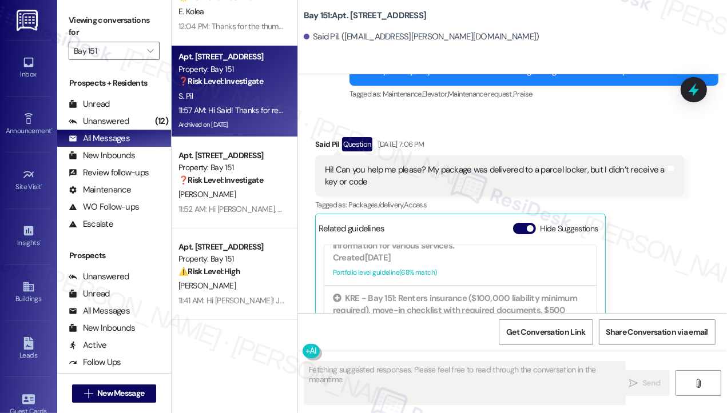
scroll to position [4798, 0]
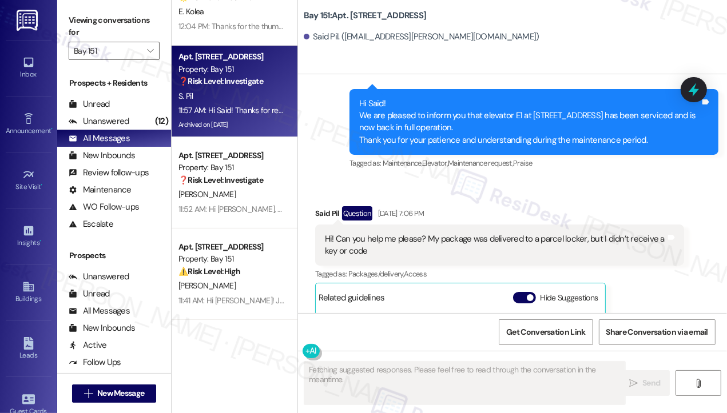
click at [364, 244] on div "Hi! Can you help me please? My package was delivered to a parcel locker, but I …" at bounding box center [495, 245] width 341 height 25
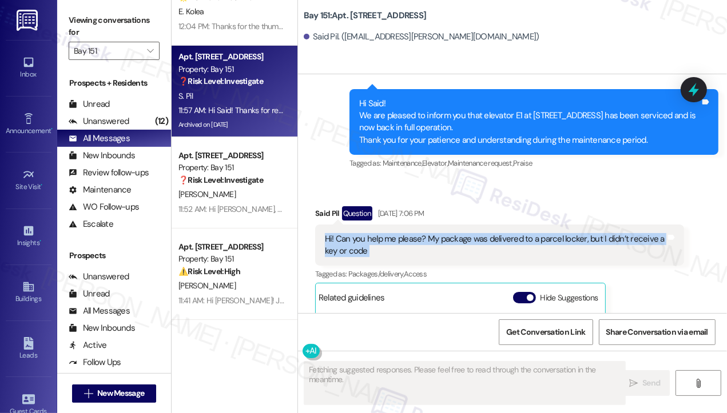
click at [364, 244] on div "Hi! Can you help me please? My package was delivered to a parcel locker, but I …" at bounding box center [495, 245] width 341 height 25
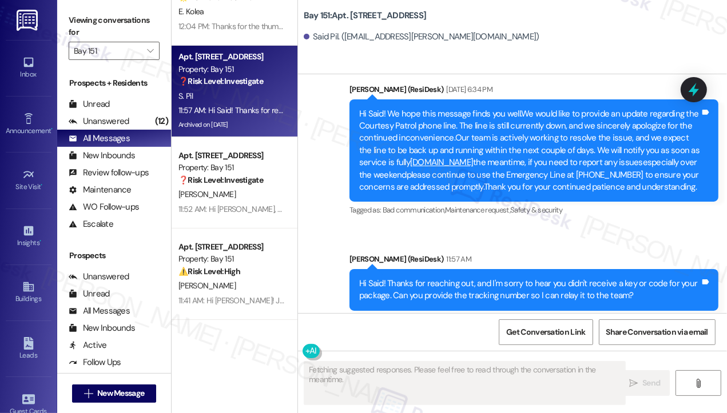
scroll to position [5358, 0]
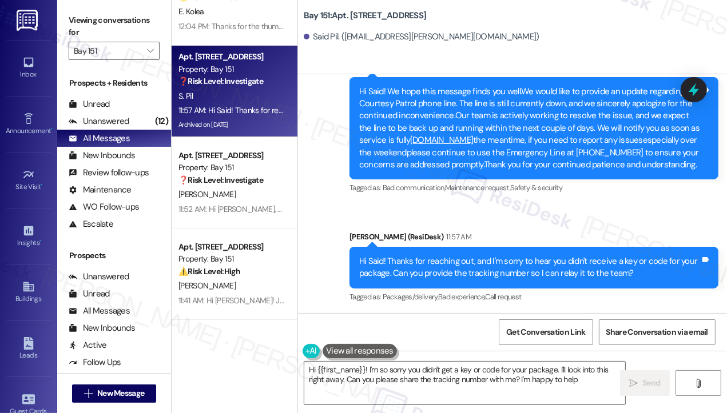
type textarea "Hi {{first_name}}! I'm so sorry you didn't get a key or code for your package. …"
click at [451, 261] on div "Hi Said! Thanks for reaching out, and I'm sorry to hear you didn't receive a ke…" at bounding box center [529, 268] width 341 height 25
click at [450, 262] on div "Hi Said! Thanks for reaching out, and I'm sorry to hear you didn't receive a ke…" at bounding box center [529, 268] width 341 height 25
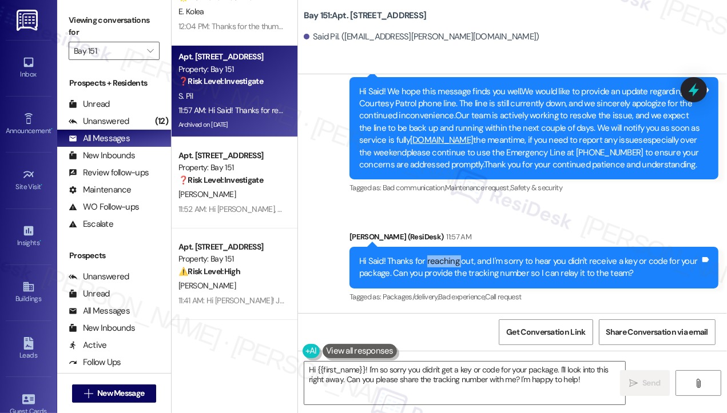
click at [450, 262] on div "Hi Said! Thanks for reaching out, and I'm sorry to hear you didn't receive a ke…" at bounding box center [529, 268] width 341 height 25
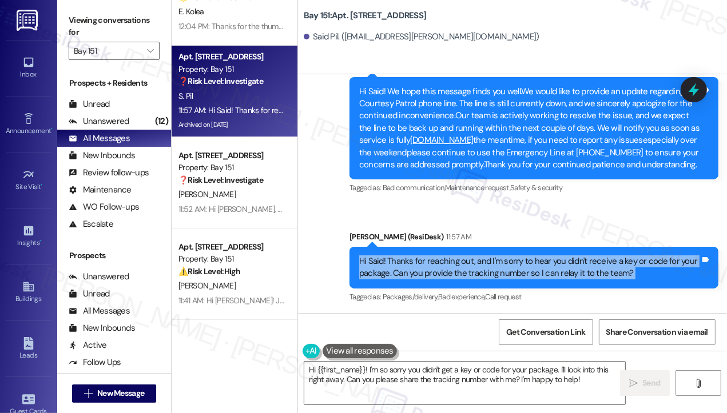
click at [450, 262] on div "Hi Said! Thanks for reaching out, and I'm sorry to hear you didn't receive a ke…" at bounding box center [529, 268] width 341 height 25
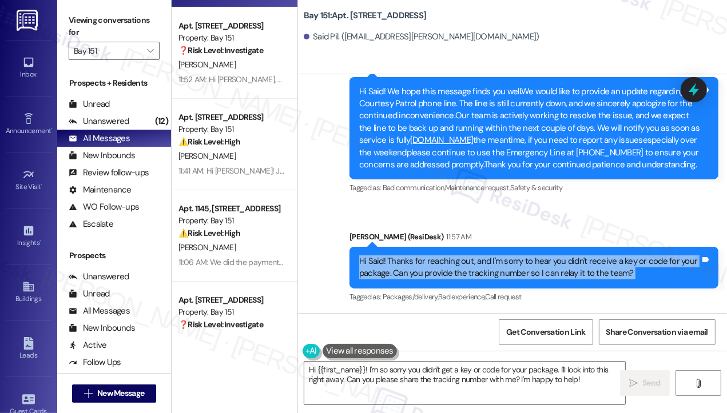
scroll to position [286, 0]
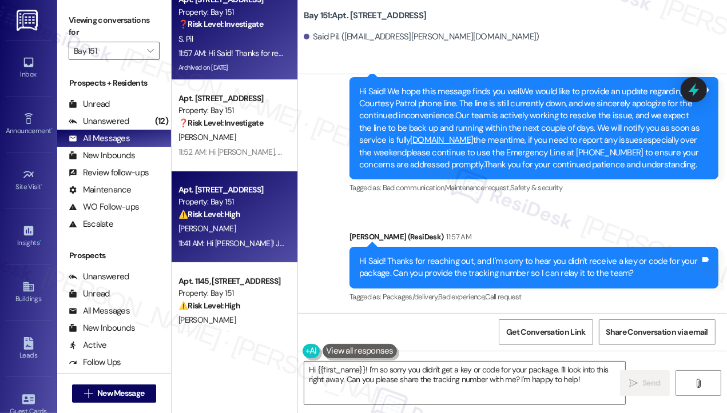
click at [240, 200] on div "Property: Bay 151" at bounding box center [231, 202] width 106 height 12
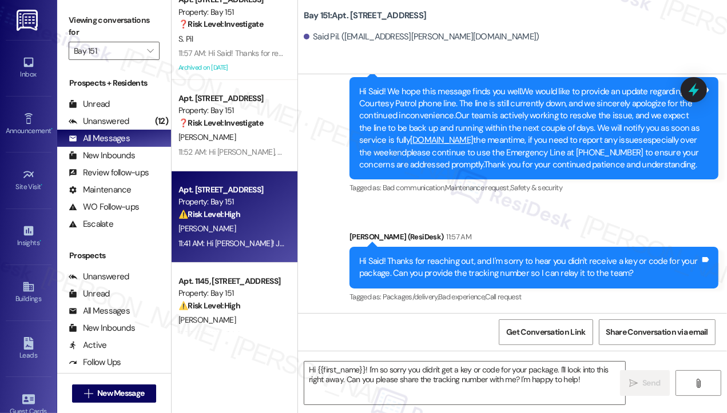
type textarea "Fetching suggested responses. Please feel free to read through the conversation…"
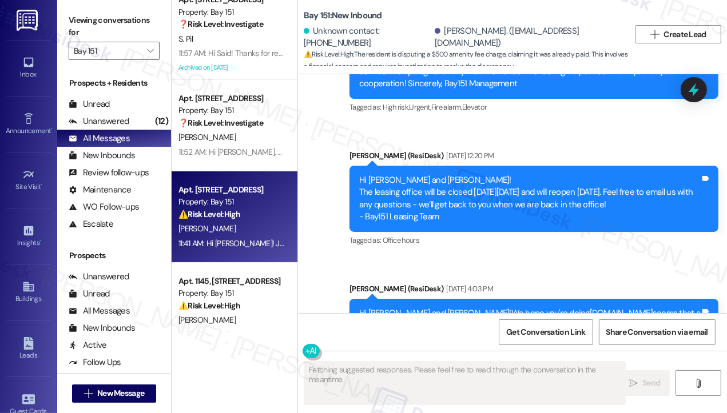
scroll to position [10930, 0]
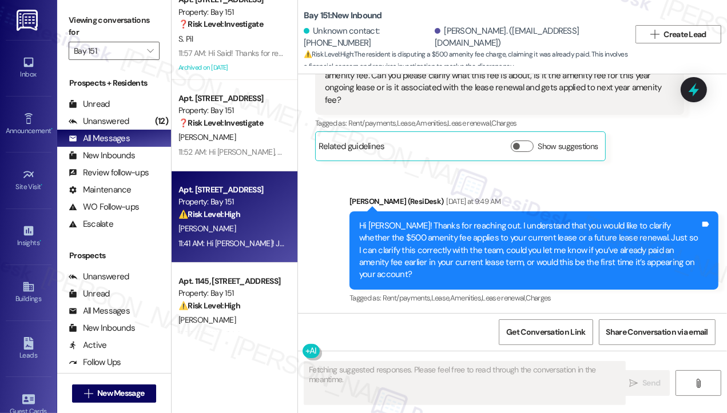
drag, startPoint x: 465, startPoint y: 234, endPoint x: 521, endPoint y: 250, distance: 58.8
click at [521, 365] on div "Hi [PERSON_NAME], when we signed the last year, prior to move in we made a paym…" at bounding box center [495, 389] width 341 height 49
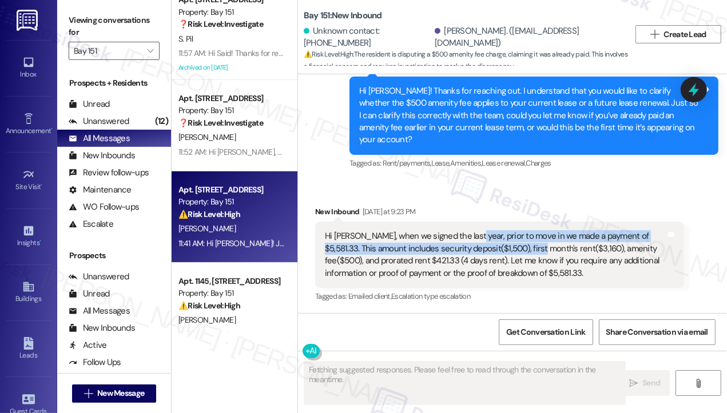
scroll to position [11216, 0]
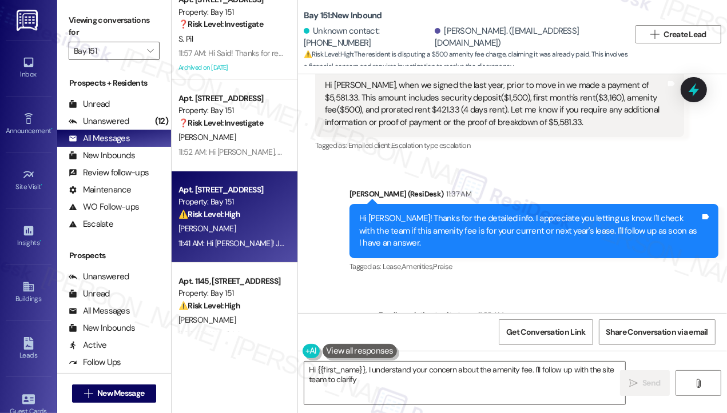
drag, startPoint x: 420, startPoint y: 229, endPoint x: 601, endPoint y: 228, distance: 181.8
click at [601, 334] on div "ResiDesk escalation to site team -> Risk Level: Medium risk Topics: Is the amen…" at bounding box center [531, 358] width 286 height 49
type textarea "Hi {{first_name}}, I understand your concern about the amenity fee. I'll follow…"
click at [601, 334] on div "ResiDesk escalation to site team -> Risk Level: Medium risk Topics: Is the amen…" at bounding box center [531, 358] width 286 height 49
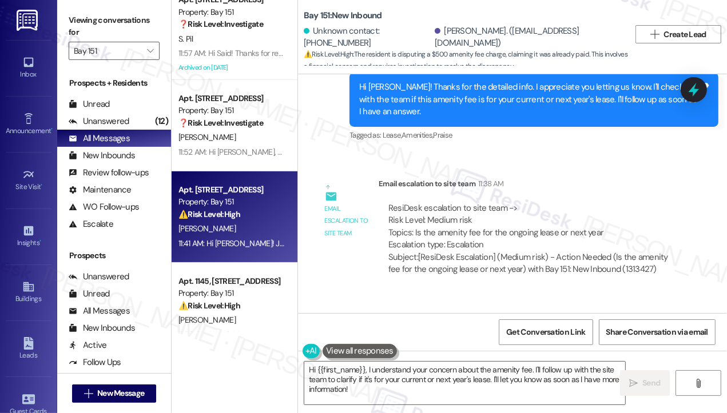
scroll to position [11417, 0]
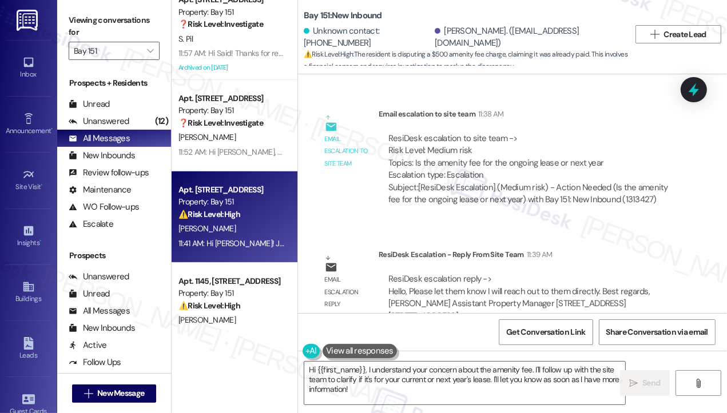
drag, startPoint x: 398, startPoint y: 265, endPoint x: 597, endPoint y: 274, distance: 199.8
click at [597, 390] on div "Hi [PERSON_NAME]! Just wanted to share a quick update that one of our site team…" at bounding box center [529, 402] width 341 height 25
click at [598, 390] on div "Hi [PERSON_NAME]! Just wanted to share a quick update that one of our site team…" at bounding box center [529, 402] width 341 height 25
drag, startPoint x: 608, startPoint y: 273, endPoint x: 455, endPoint y: 264, distance: 154.1
click at [455, 390] on div "Hi [PERSON_NAME]! Just wanted to share a quick update that one of our site team…" at bounding box center [529, 402] width 341 height 25
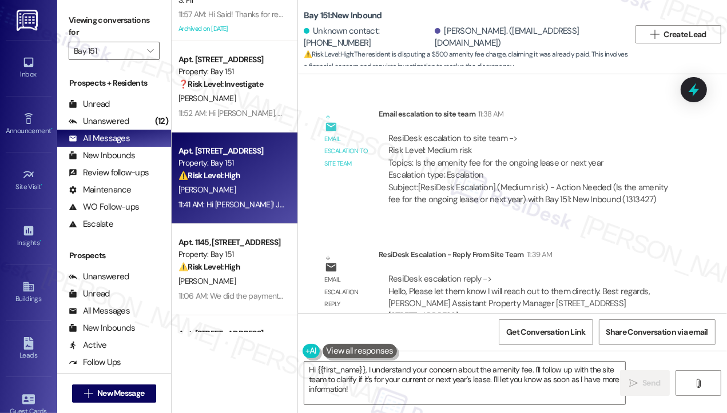
scroll to position [400, 0]
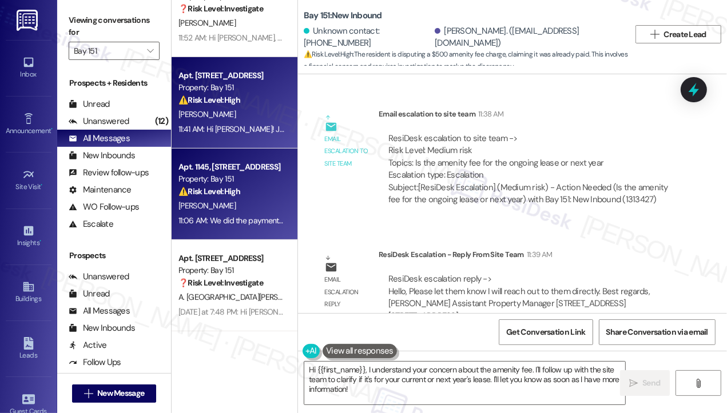
click at [239, 166] on div "Apt. 1145, [STREET_ADDRESS]" at bounding box center [231, 167] width 106 height 12
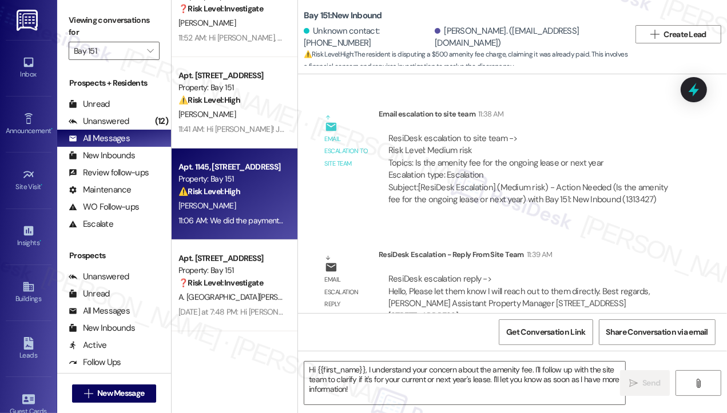
type textarea "Fetching suggested responses. Please feel free to read through the conversation…"
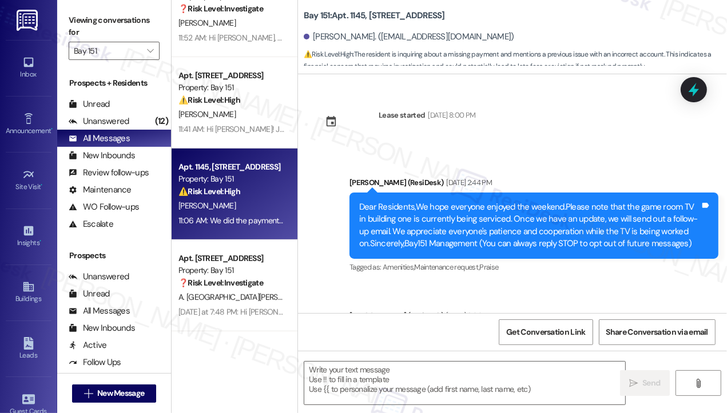
type textarea "Fetching suggested responses. Please feel free to read through the conversation…"
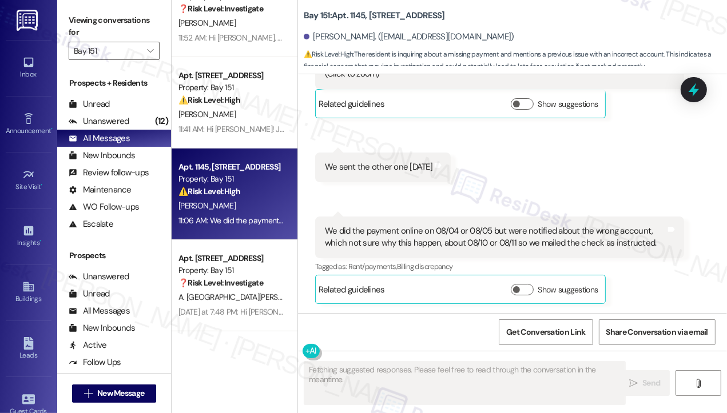
scroll to position [629, 0]
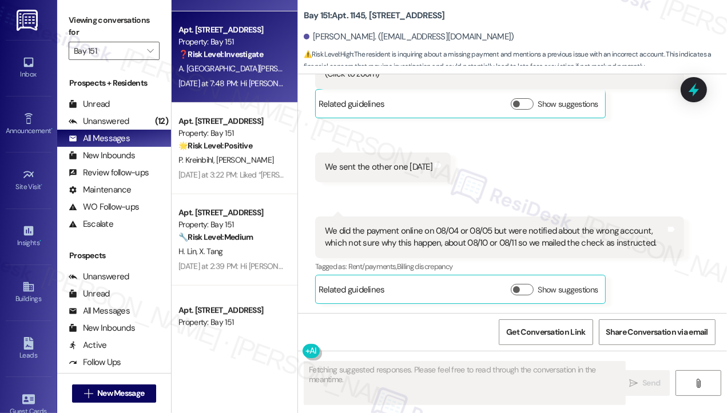
click at [257, 83] on div "[DATE] at 7:48 PM: Hi [PERSON_NAME], I understand your concern about possible c…" at bounding box center [666, 83] width 977 height 10
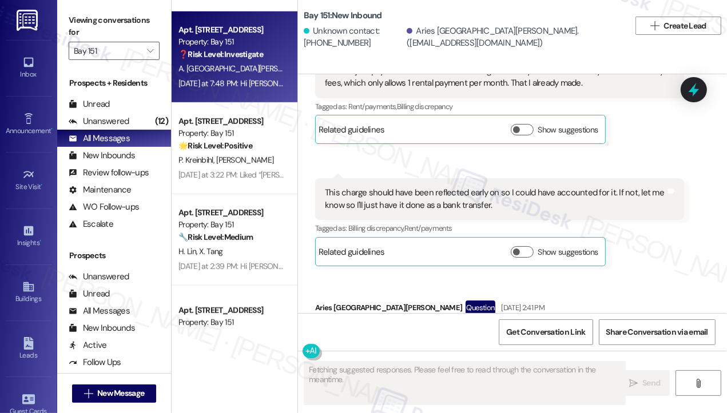
scroll to position [26859, 0]
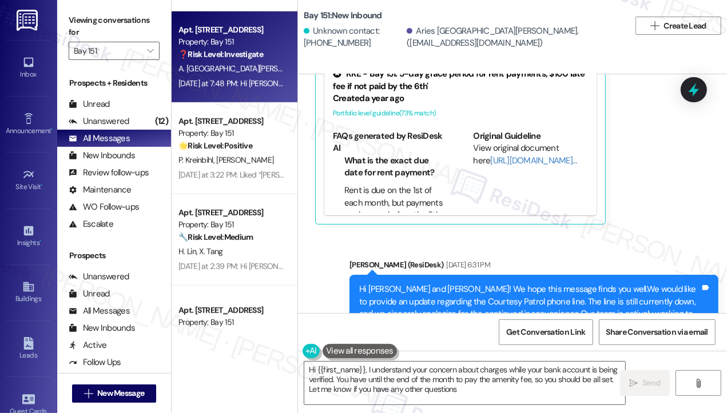
type textarea "Hi {{first_name}}, I understand your concern about charges while your bank acco…"
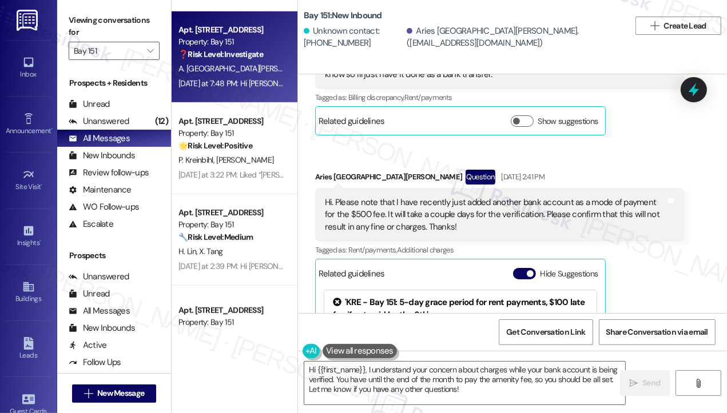
scroll to position [26402, 0]
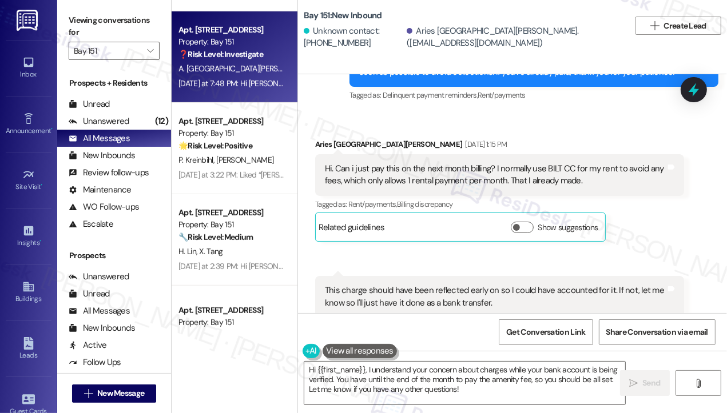
drag, startPoint x: 409, startPoint y: 202, endPoint x: 509, endPoint y: 224, distance: 102.3
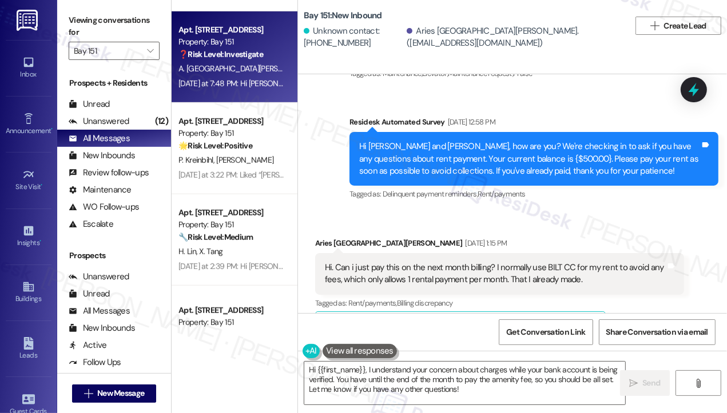
scroll to position [26173, 0]
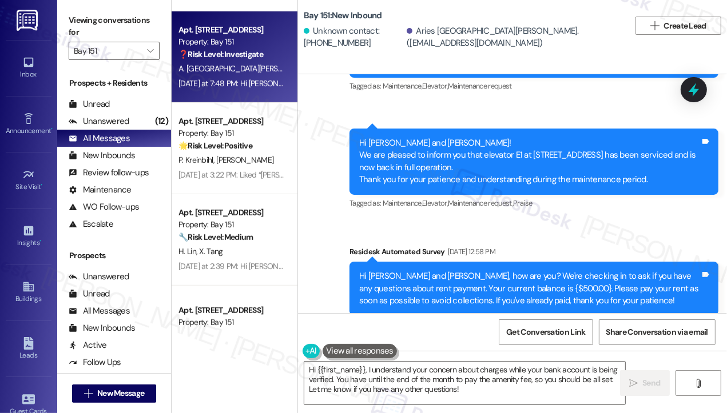
click at [465, 392] on div "Hi. Can i just pay this on the next month billing? I normally use BILT CC for m…" at bounding box center [495, 404] width 341 height 25
click at [464, 392] on div "Hi. Can i just pay this on the next month billing? I normally use BILT CC for m…" at bounding box center [495, 404] width 341 height 25
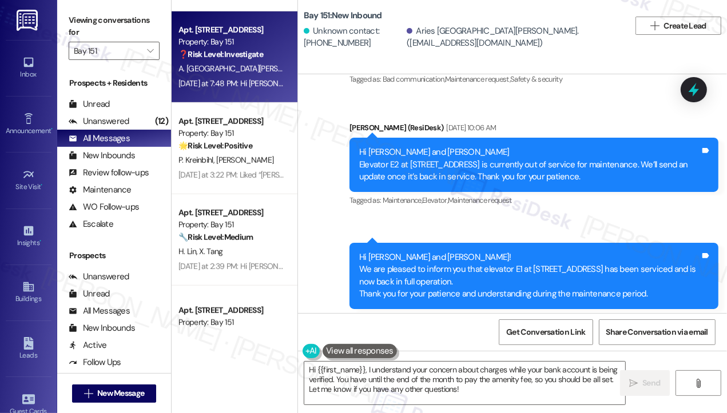
click at [415, 385] on div "Hi [PERSON_NAME] and [PERSON_NAME], how are you? We're checking in to ask if yo…" at bounding box center [529, 403] width 341 height 37
click at [470, 385] on div "Hi [PERSON_NAME] and [PERSON_NAME], how are you? We're checking in to ask if yo…" at bounding box center [529, 403] width 341 height 37
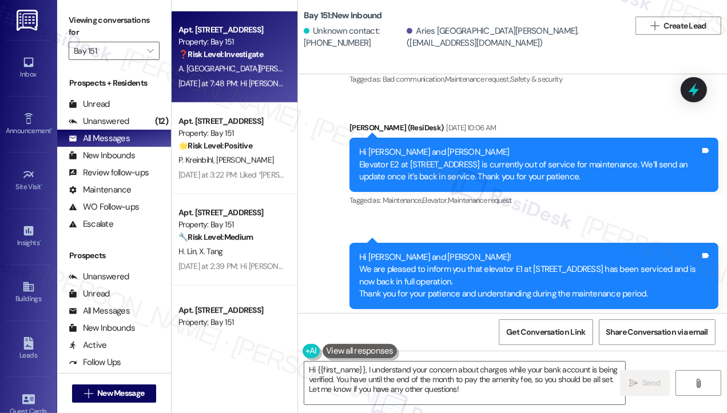
click at [471, 385] on div "Hi [PERSON_NAME] and [PERSON_NAME], how are you? We're checking in to ask if yo…" at bounding box center [529, 403] width 341 height 37
click at [666, 47] on div "Bay 151: New Inbound Unknown contact: [PHONE_NUMBER] Aries [GEOGRAPHIC_DATA][PE…" at bounding box center [512, 26] width 429 height 46
